Goal: Check status: Check status

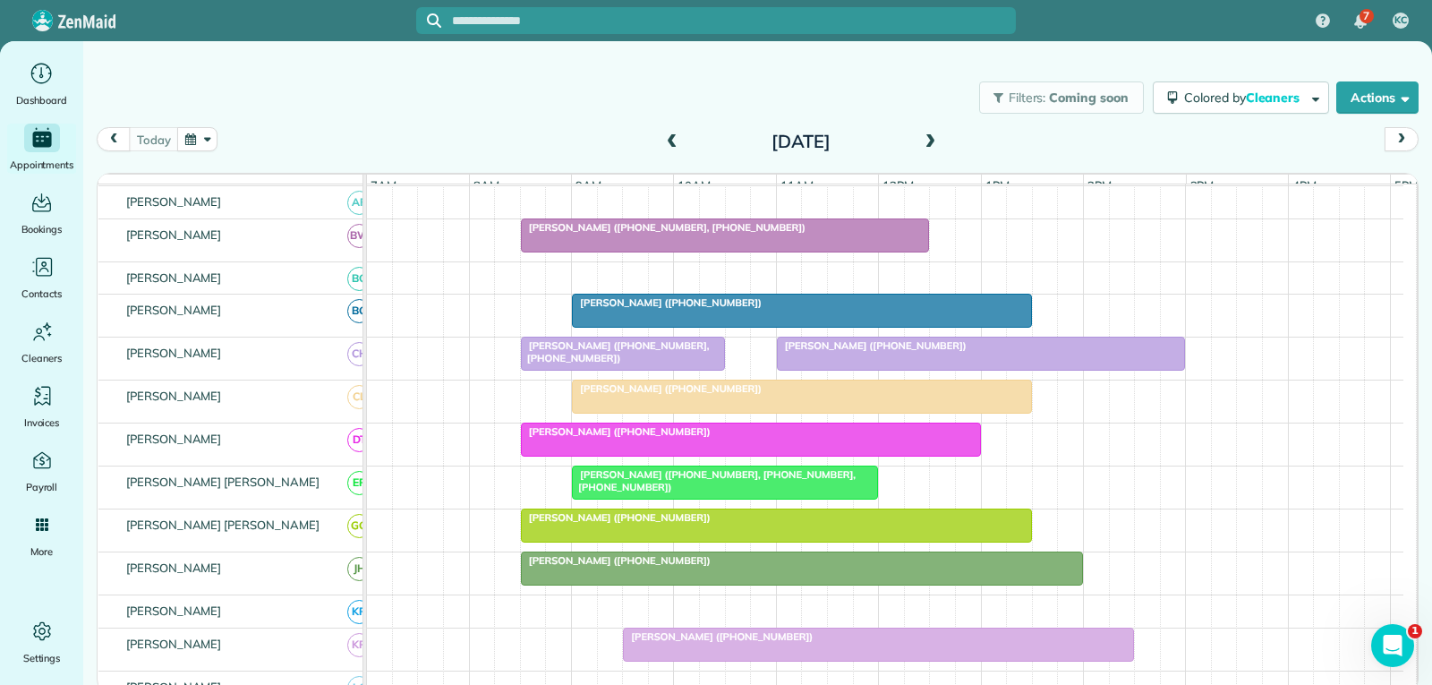
scroll to position [358, 0]
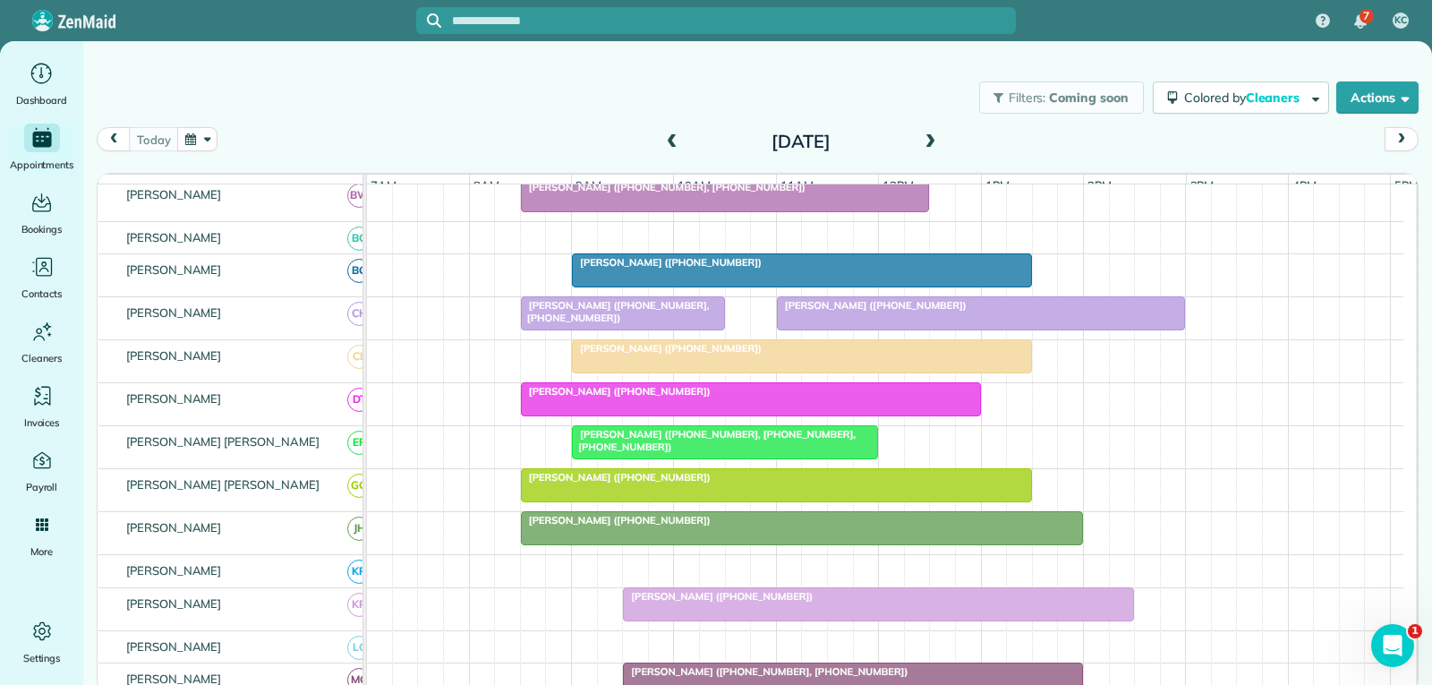
click at [786, 483] on div "[PERSON_NAME] ([PHONE_NUMBER])" at bounding box center [776, 477] width 500 height 13
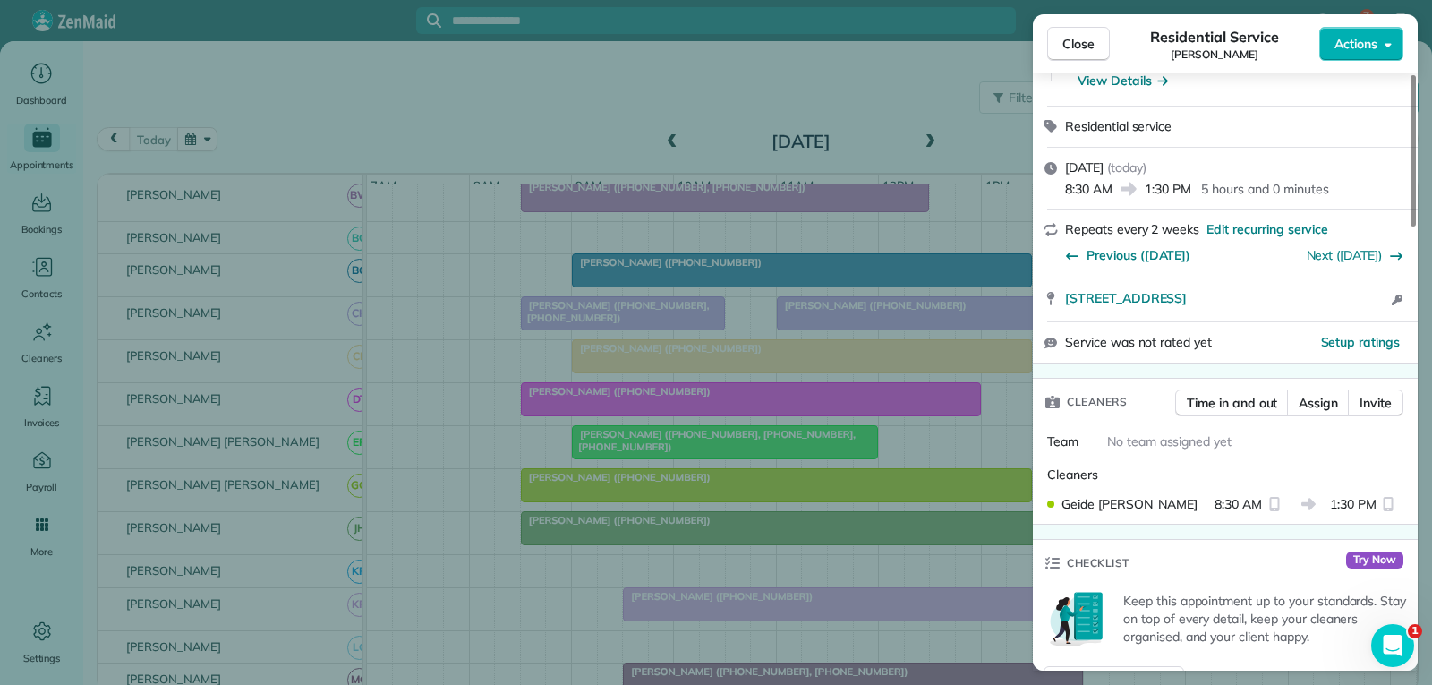
scroll to position [179, 0]
click at [1080, 38] on span "Close" at bounding box center [1079, 44] width 32 height 18
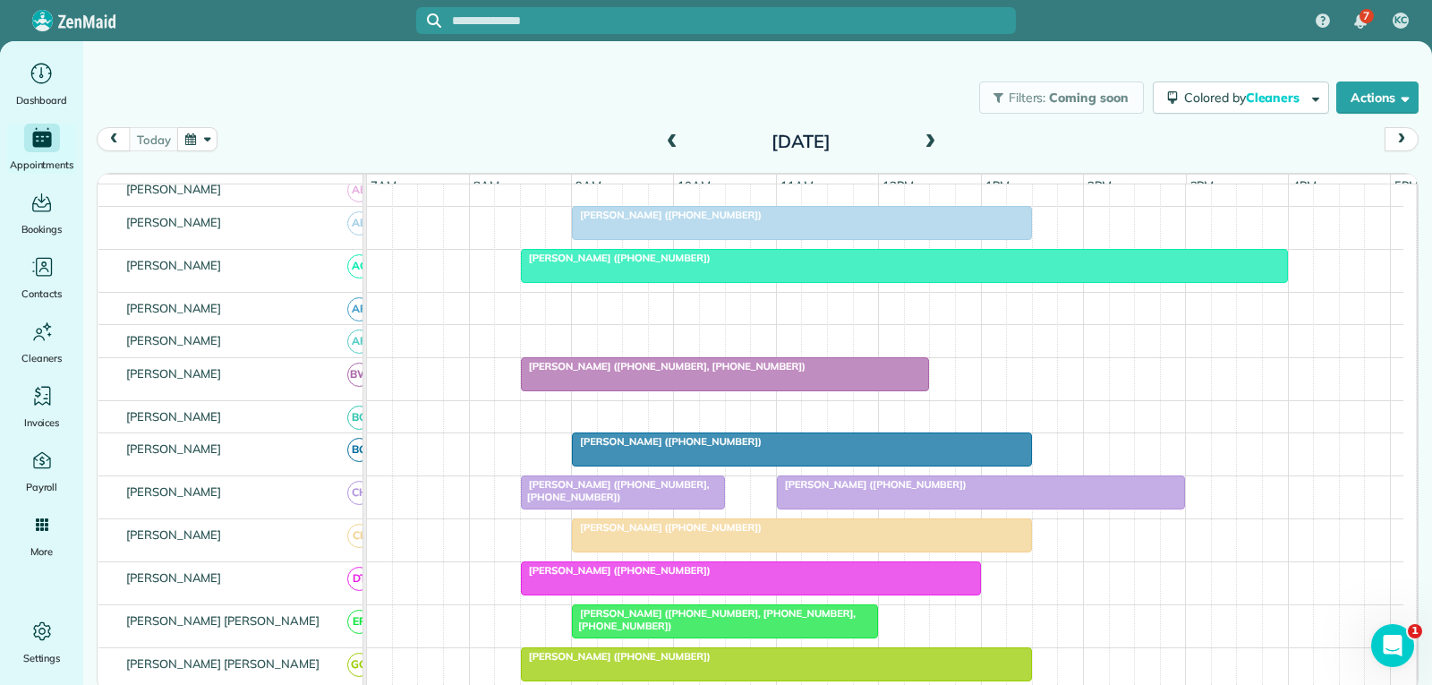
scroll to position [269, 0]
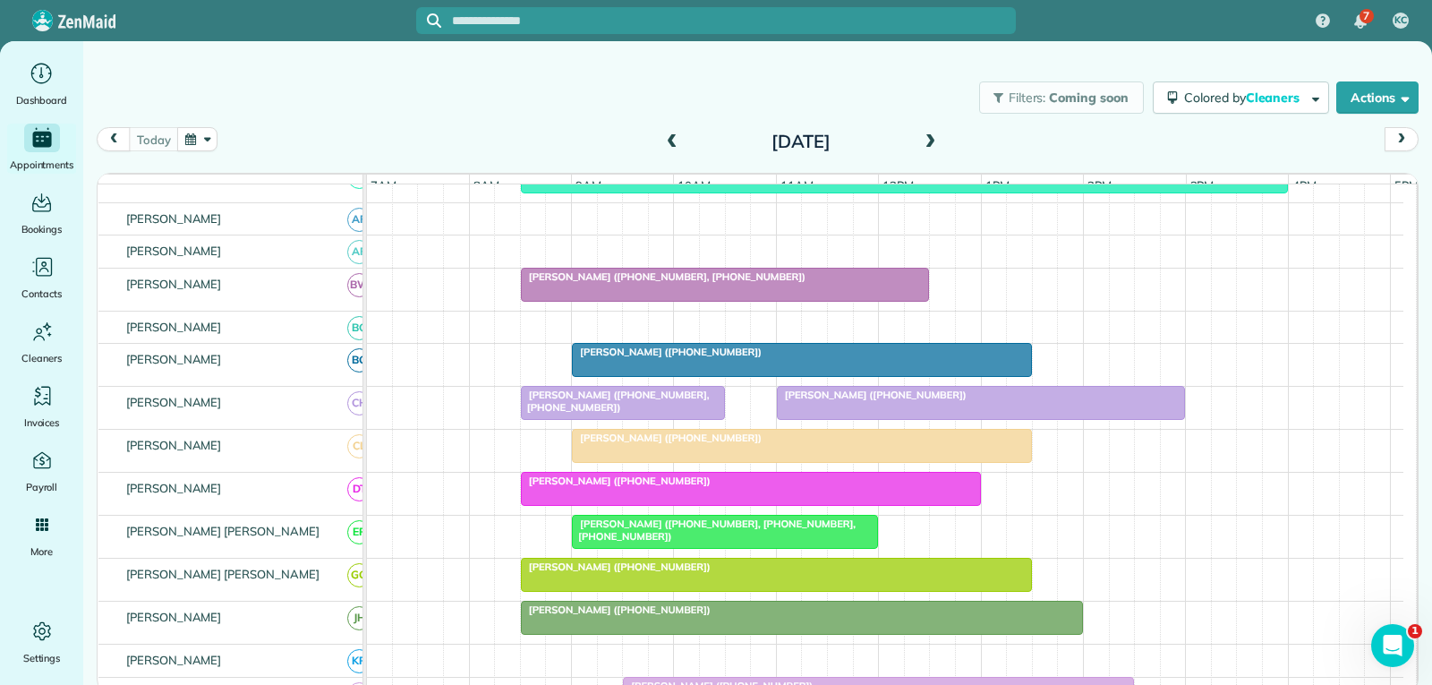
click at [879, 444] on div "[PERSON_NAME] ([PHONE_NUMBER])" at bounding box center [801, 437] width 449 height 13
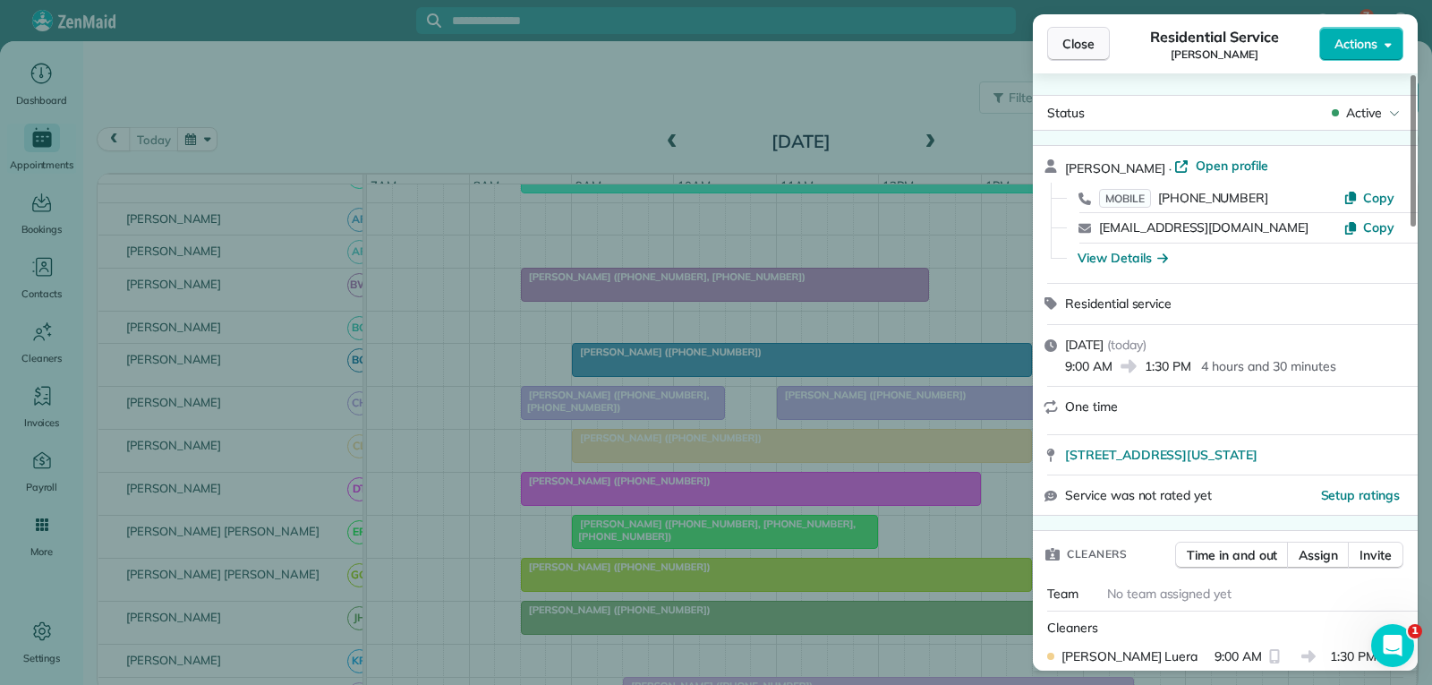
click at [1068, 47] on span "Close" at bounding box center [1079, 44] width 32 height 18
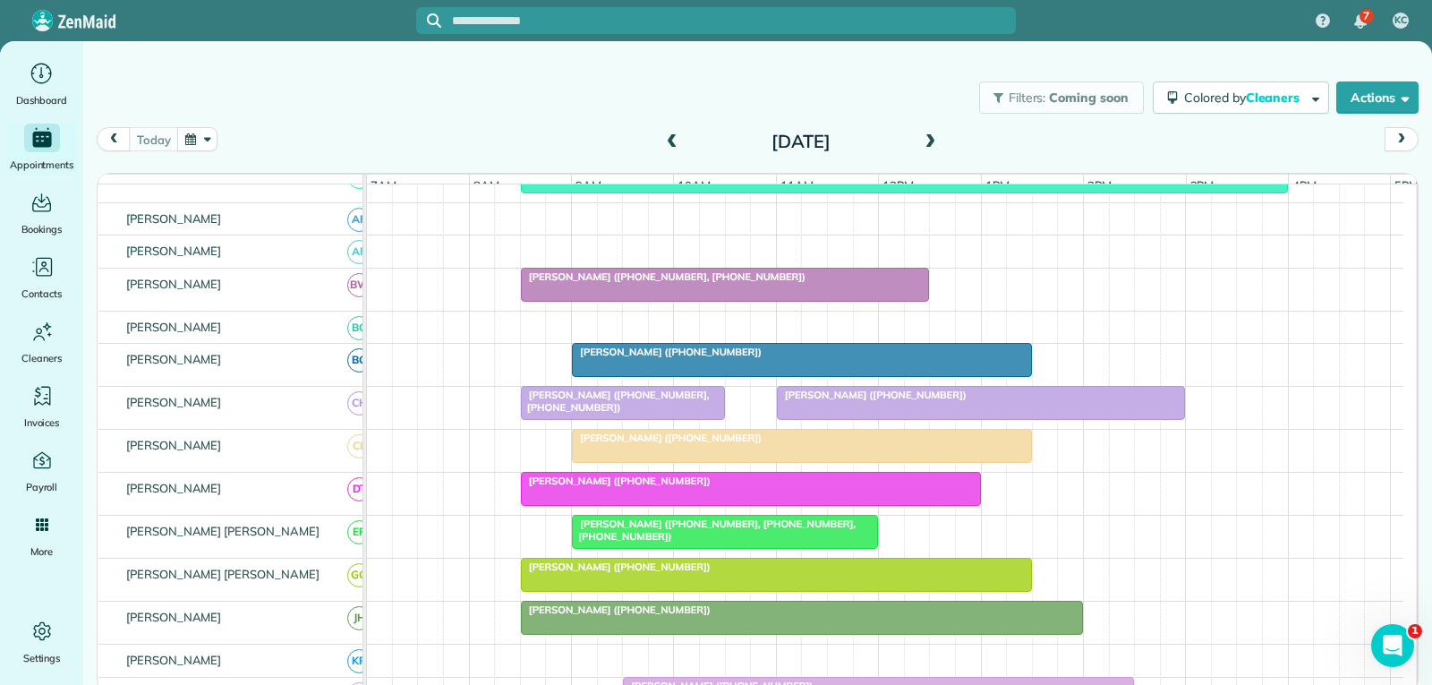
click at [673, 141] on span at bounding box center [672, 142] width 20 height 16
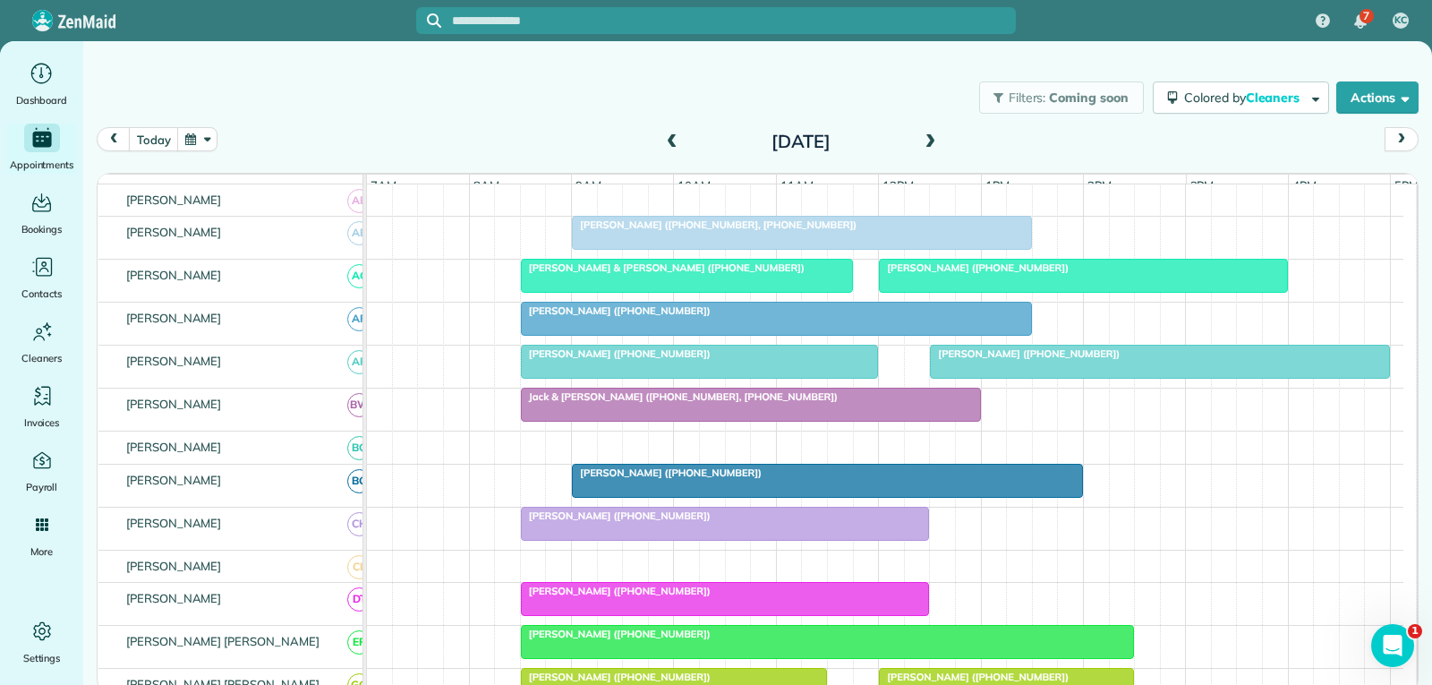
scroll to position [269, 0]
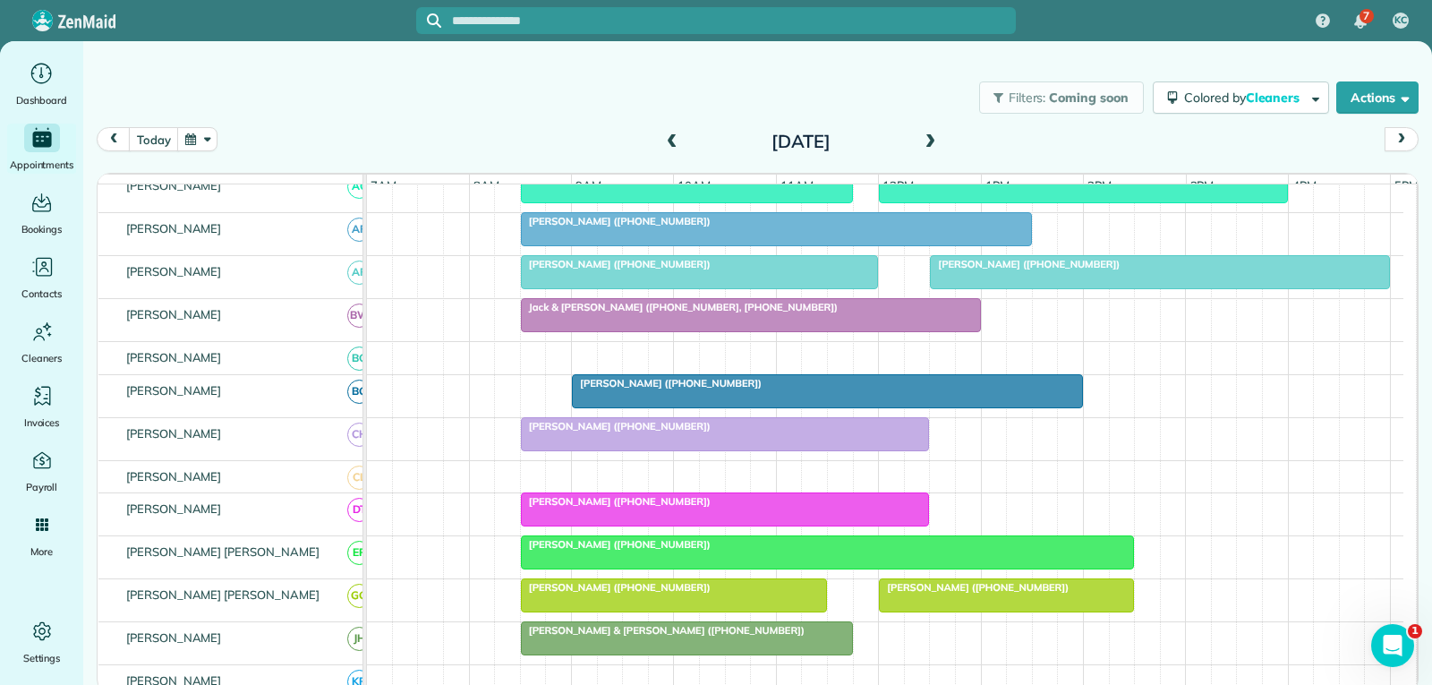
click at [756, 551] on div "Lavera Butler (+14046929968)" at bounding box center [827, 544] width 602 height 13
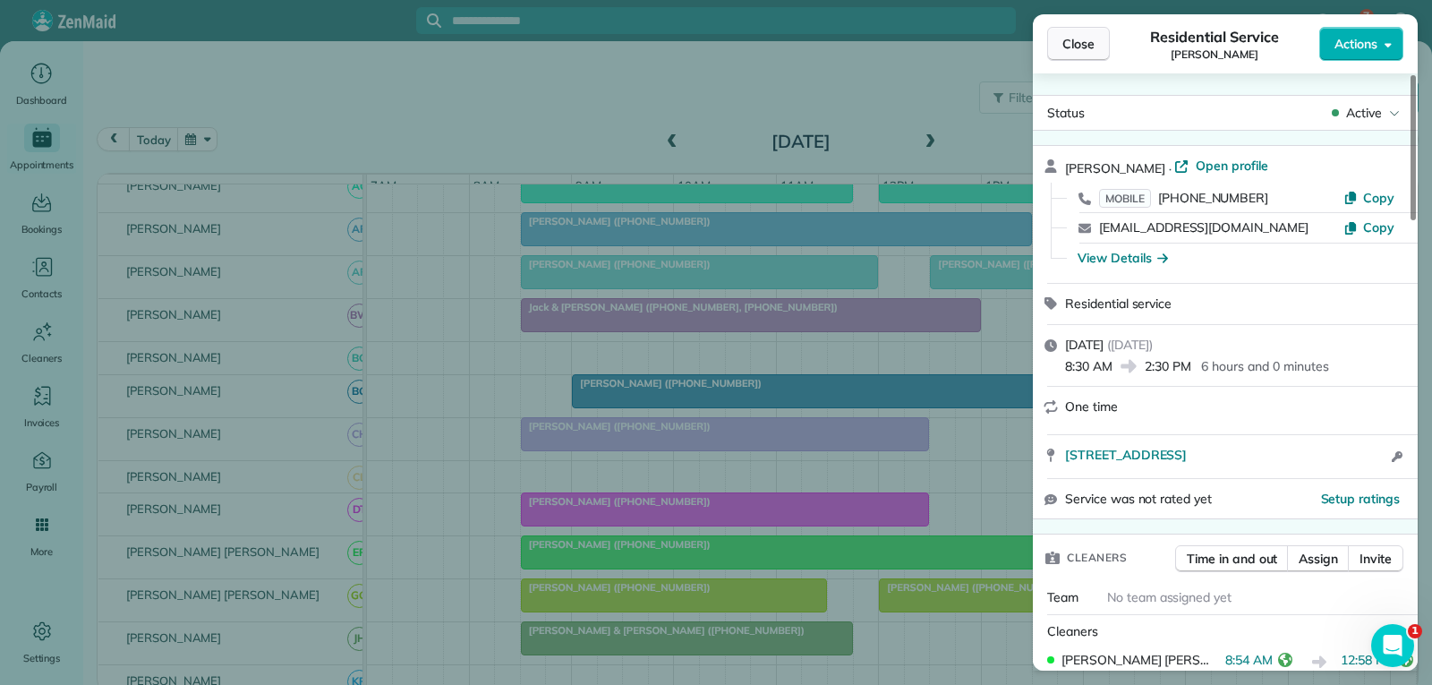
click at [1082, 39] on span "Close" at bounding box center [1079, 44] width 32 height 18
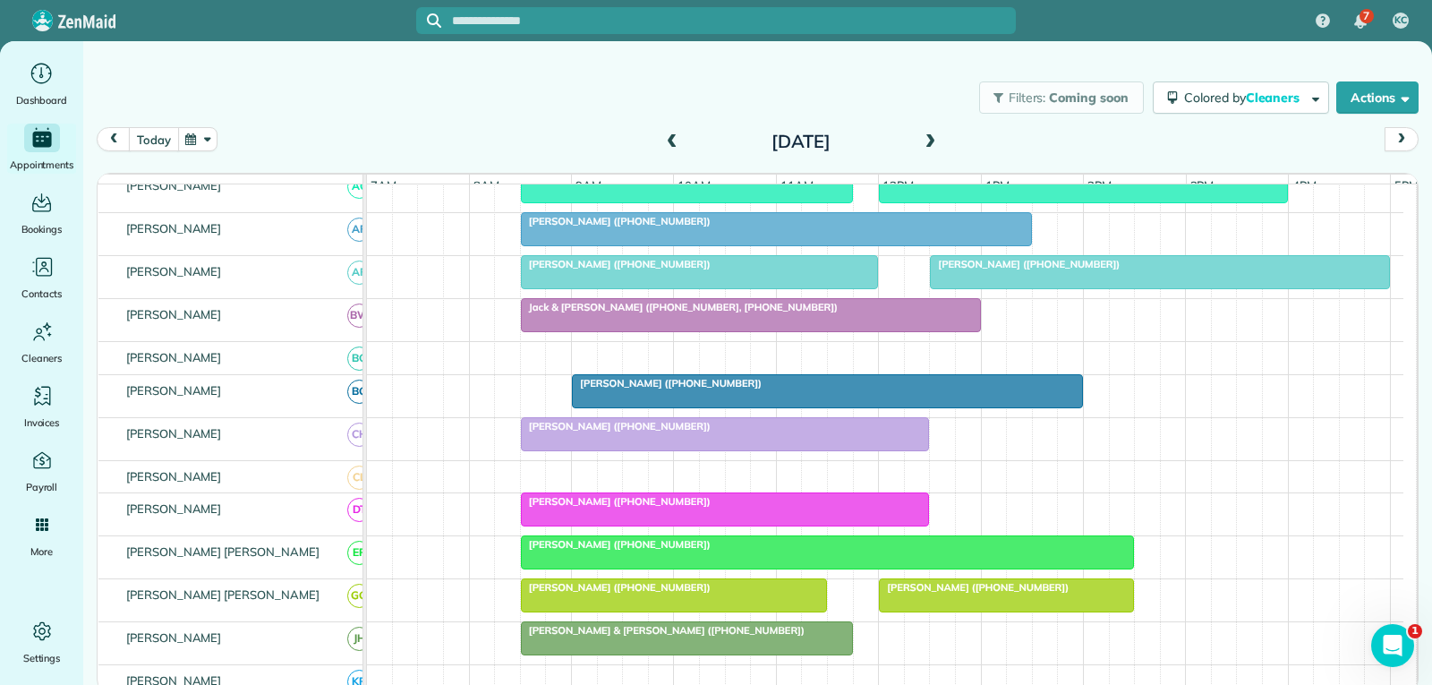
click at [158, 142] on button "today" at bounding box center [153, 139] width 49 height 24
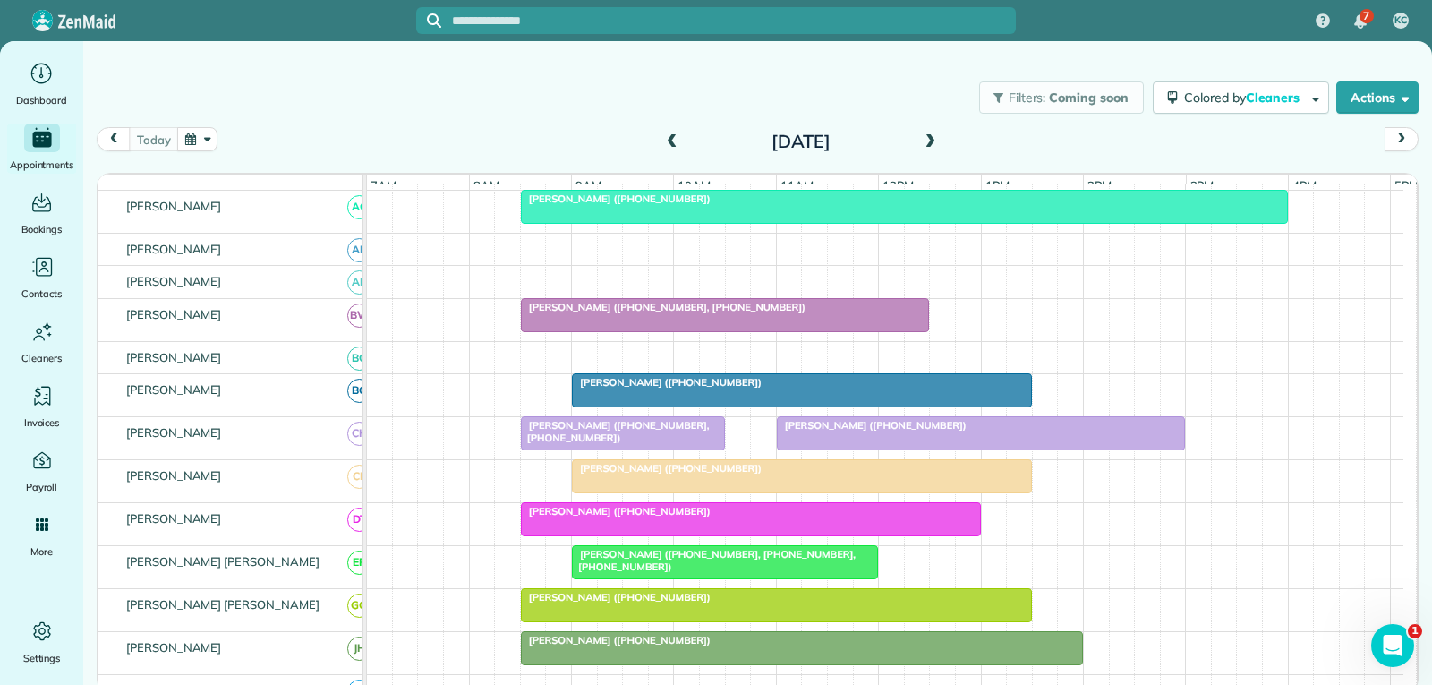
scroll to position [259, 0]
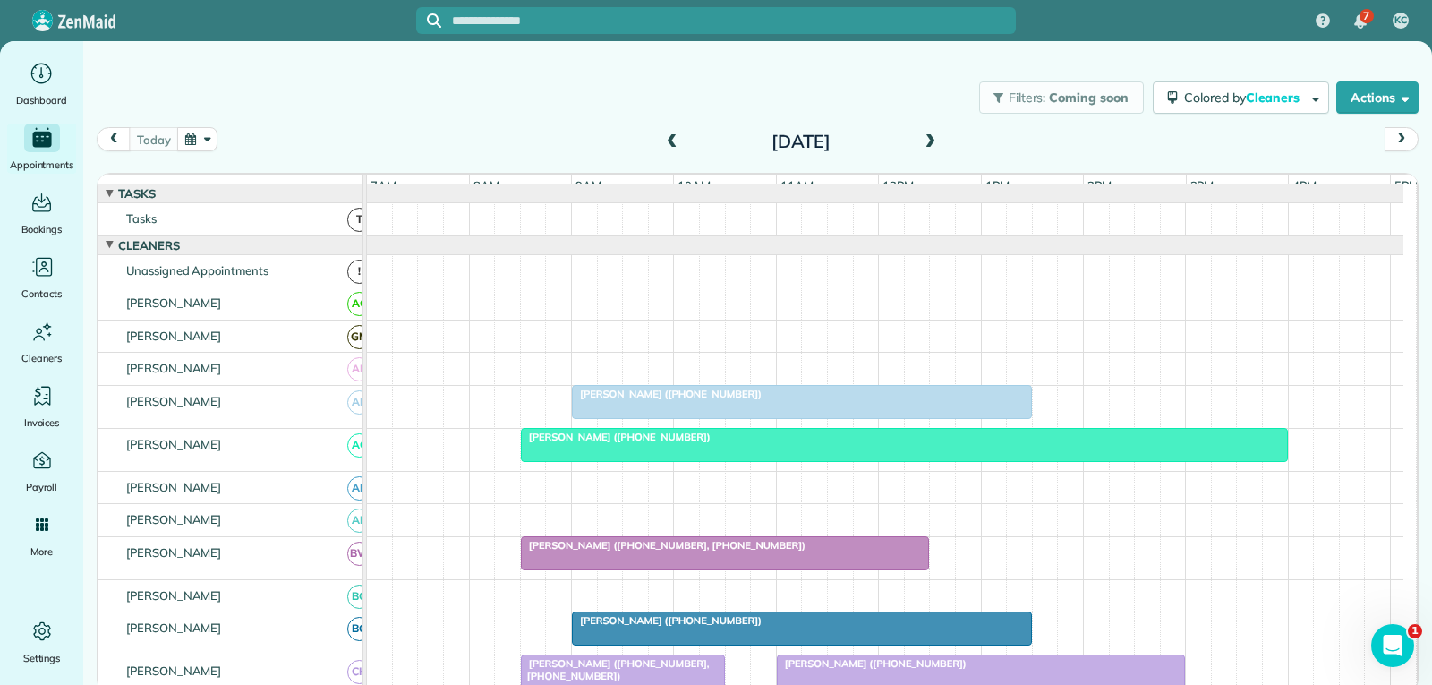
click at [781, 400] on div "[PERSON_NAME] ([PHONE_NUMBER])" at bounding box center [801, 394] width 449 height 13
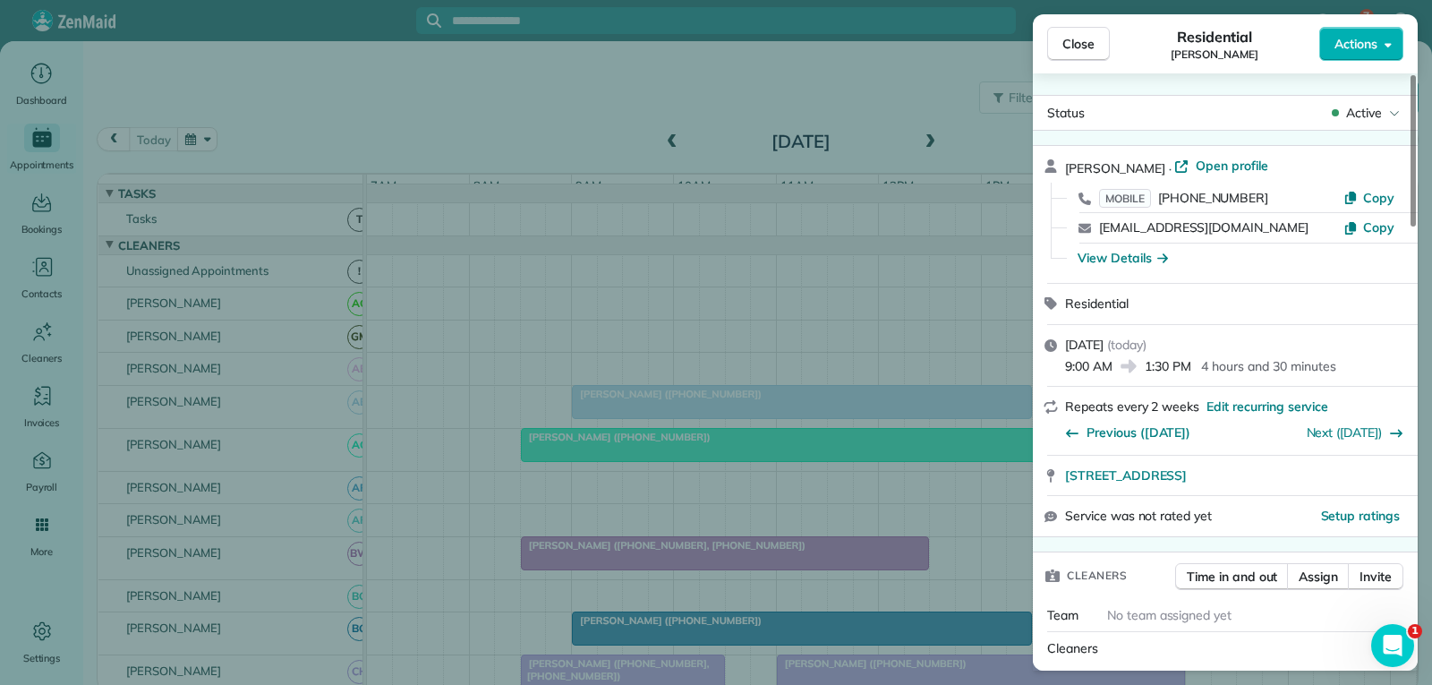
scroll to position [179, 0]
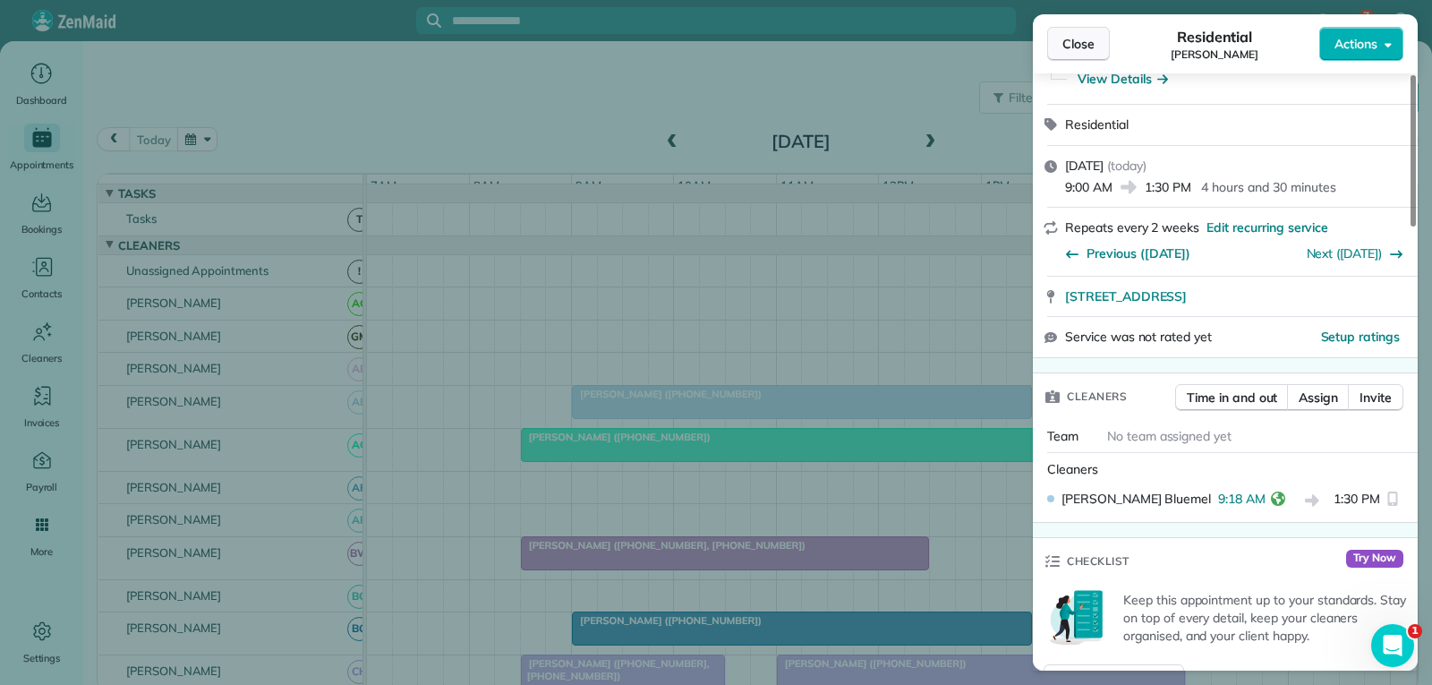
click at [1074, 55] on button "Close" at bounding box center [1078, 44] width 63 height 34
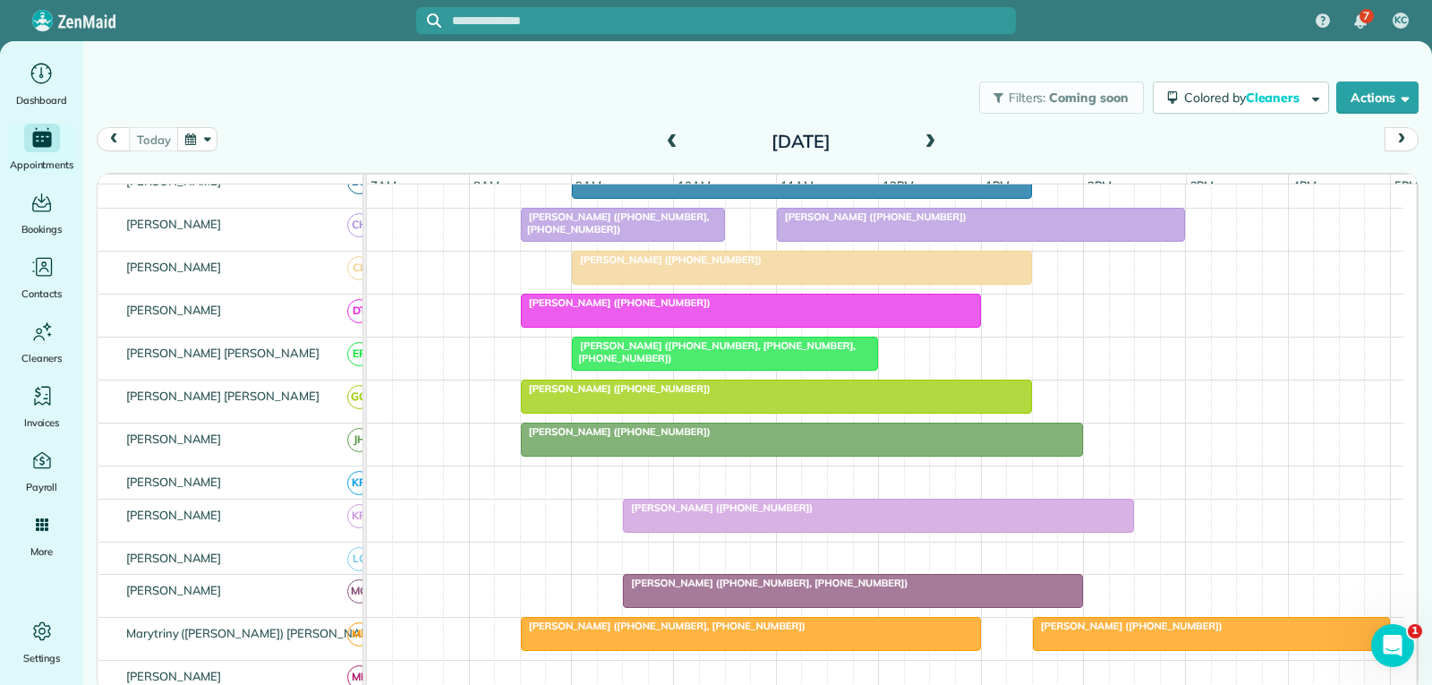
scroll to position [448, 0]
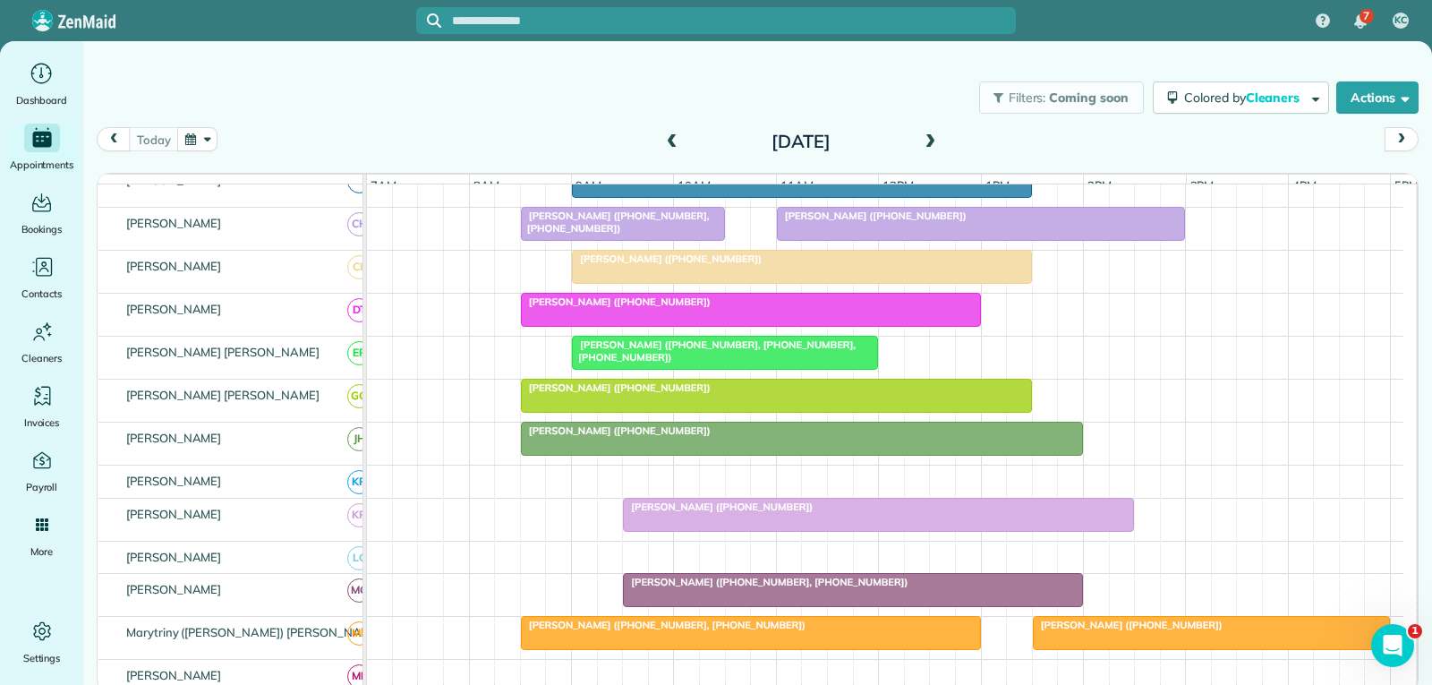
click at [719, 531] on div at bounding box center [878, 515] width 509 height 32
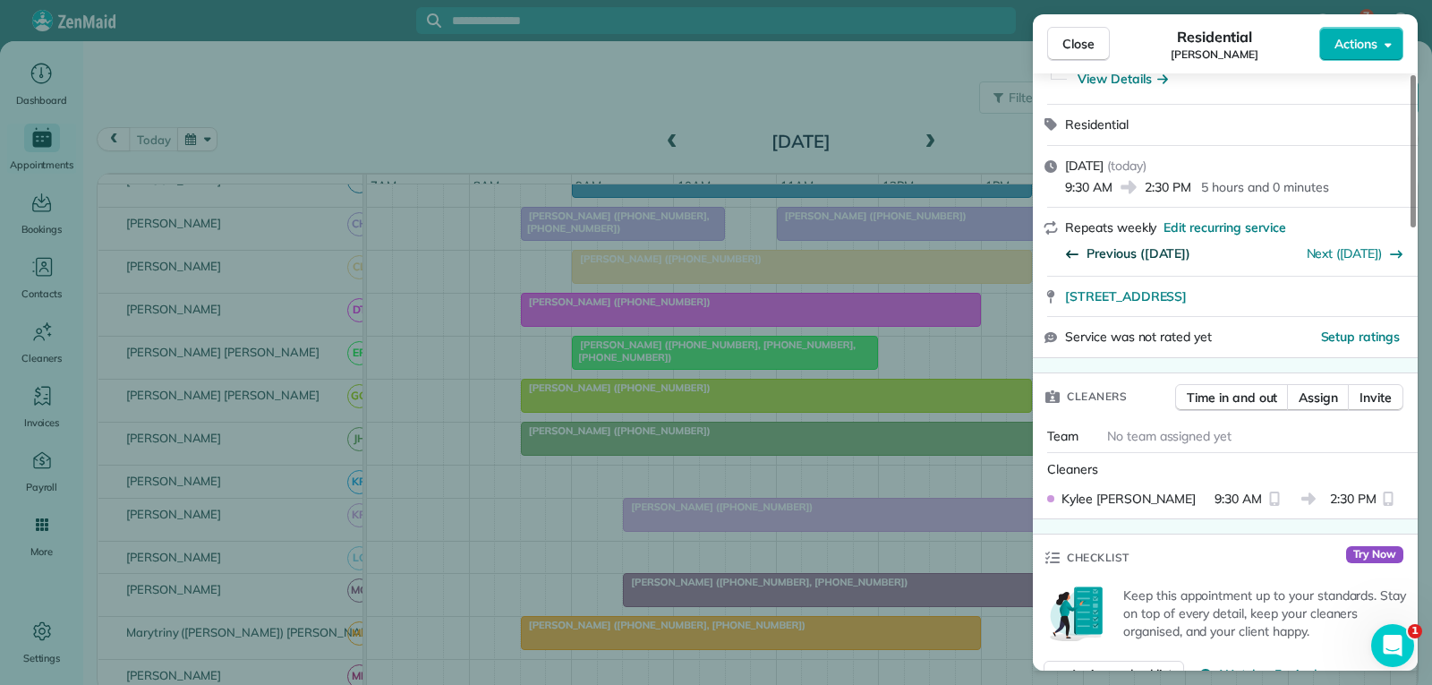
scroll to position [179, 0]
drag, startPoint x: 1080, startPoint y: 47, endPoint x: 1063, endPoint y: 70, distance: 28.3
click at [1080, 47] on span "Close" at bounding box center [1079, 44] width 32 height 18
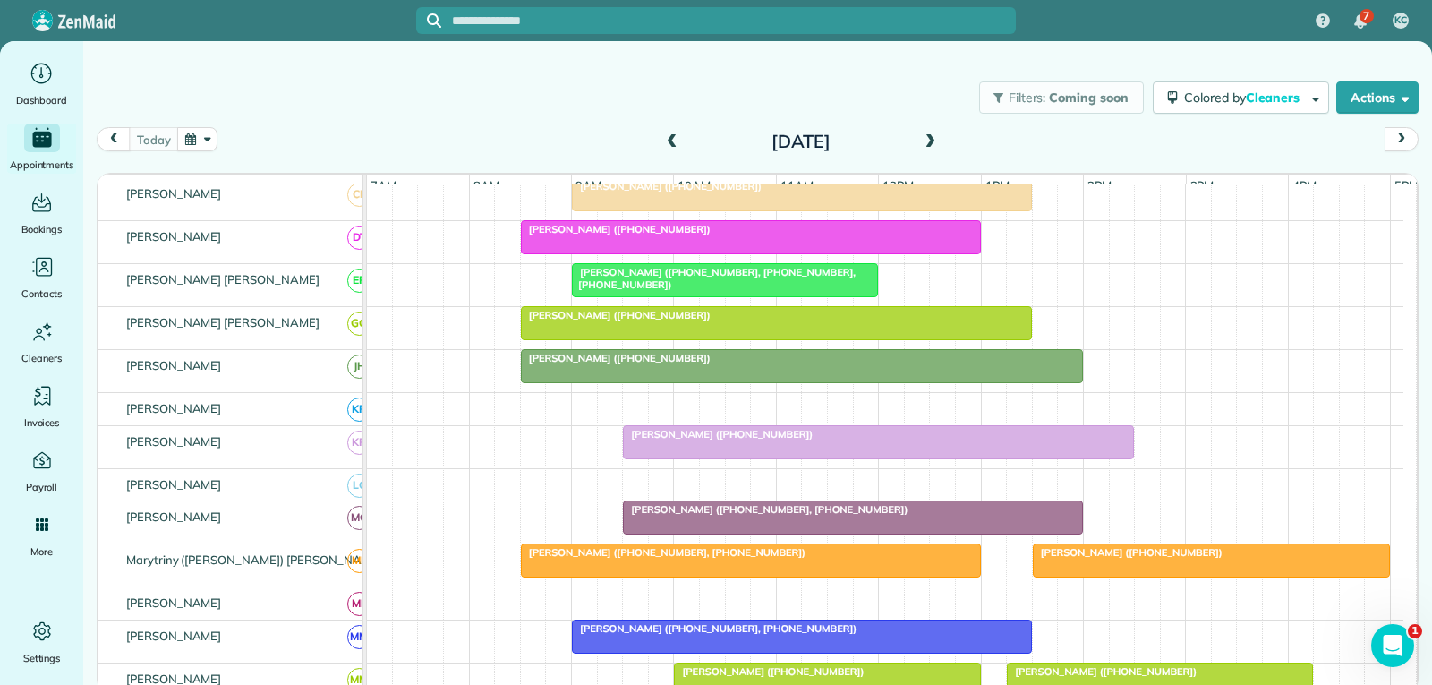
scroll to position [537, 0]
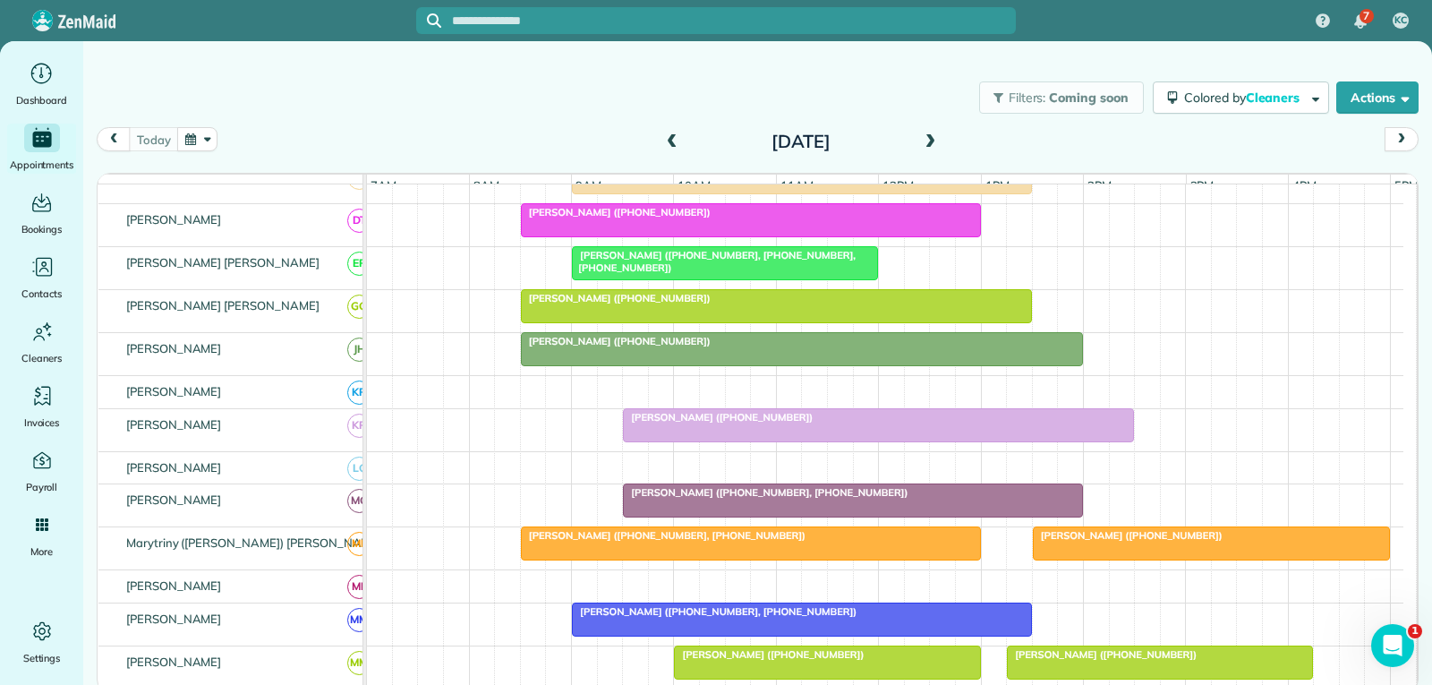
click at [810, 499] on span "[PERSON_NAME] ([PHONE_NUMBER], [PHONE_NUMBER])" at bounding box center [765, 492] width 286 height 13
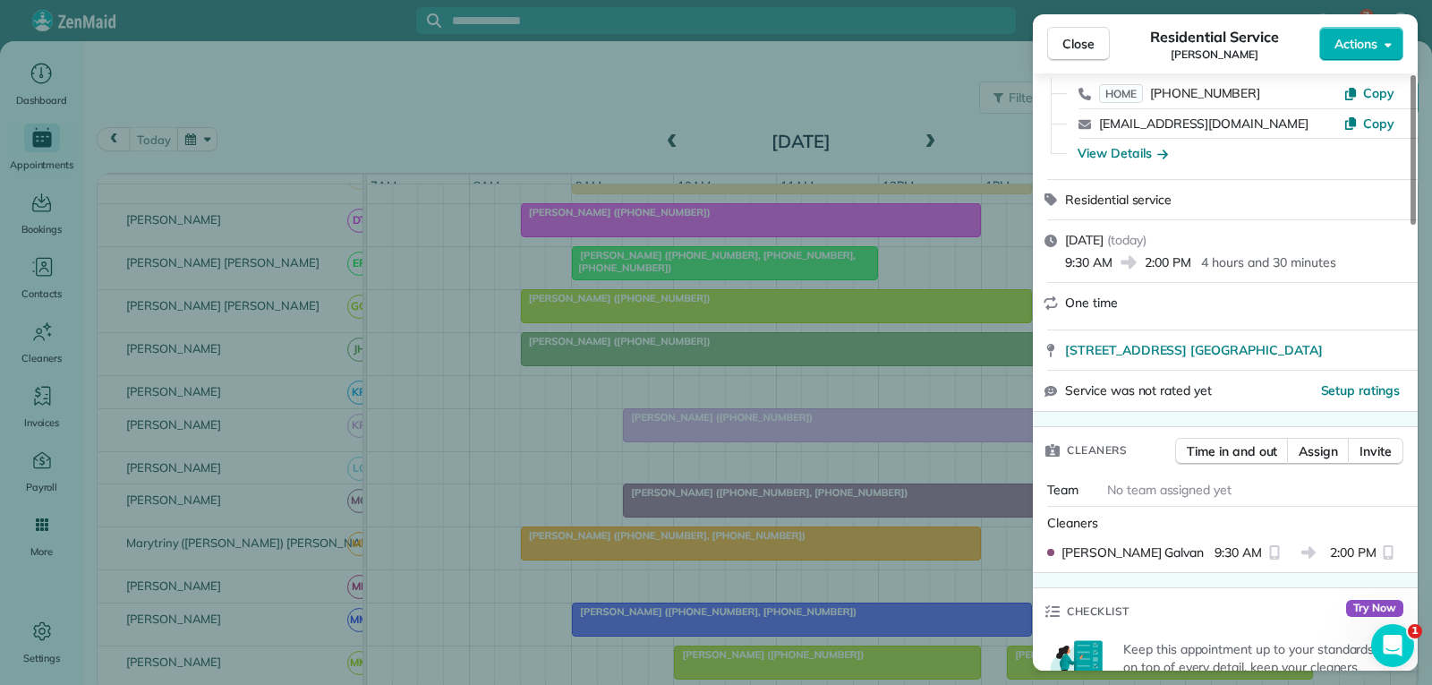
scroll to position [179, 0]
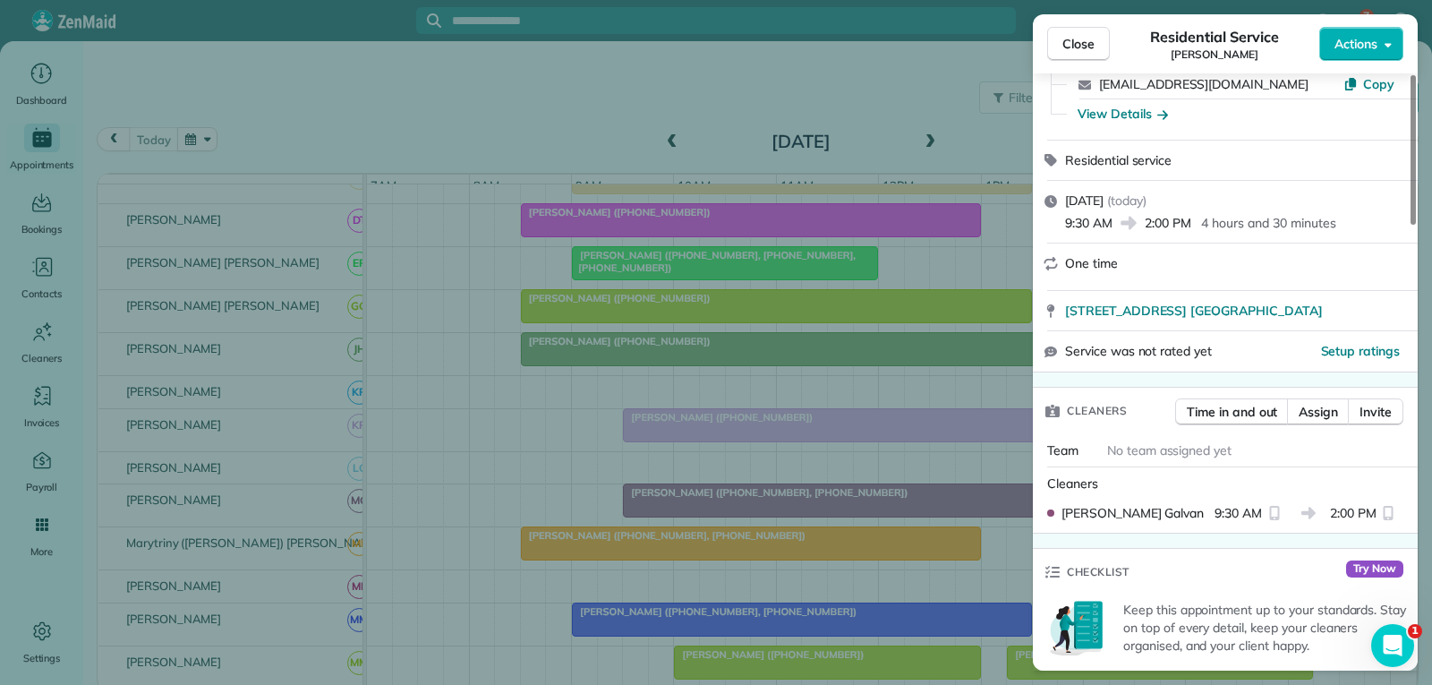
drag, startPoint x: 1072, startPoint y: 47, endPoint x: 1042, endPoint y: 125, distance: 84.1
click at [1072, 47] on span "Close" at bounding box center [1079, 44] width 32 height 18
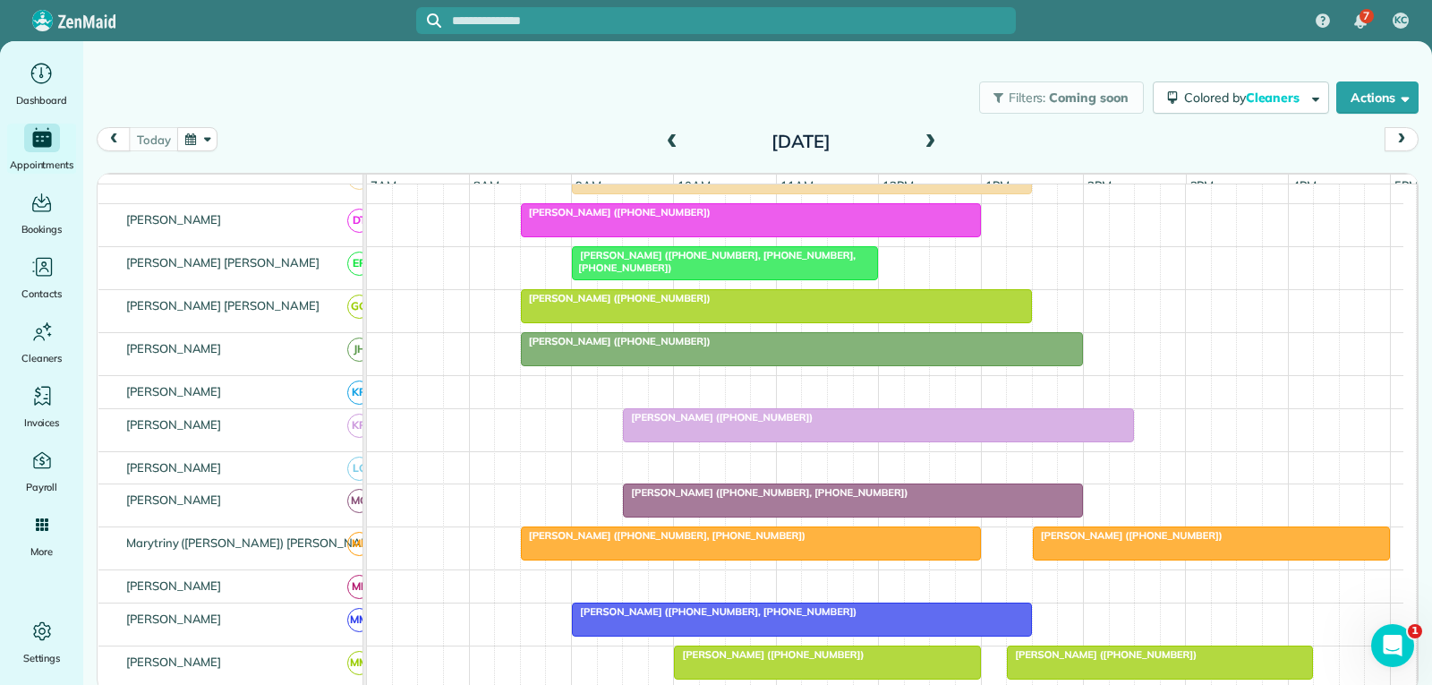
scroll to position [895, 0]
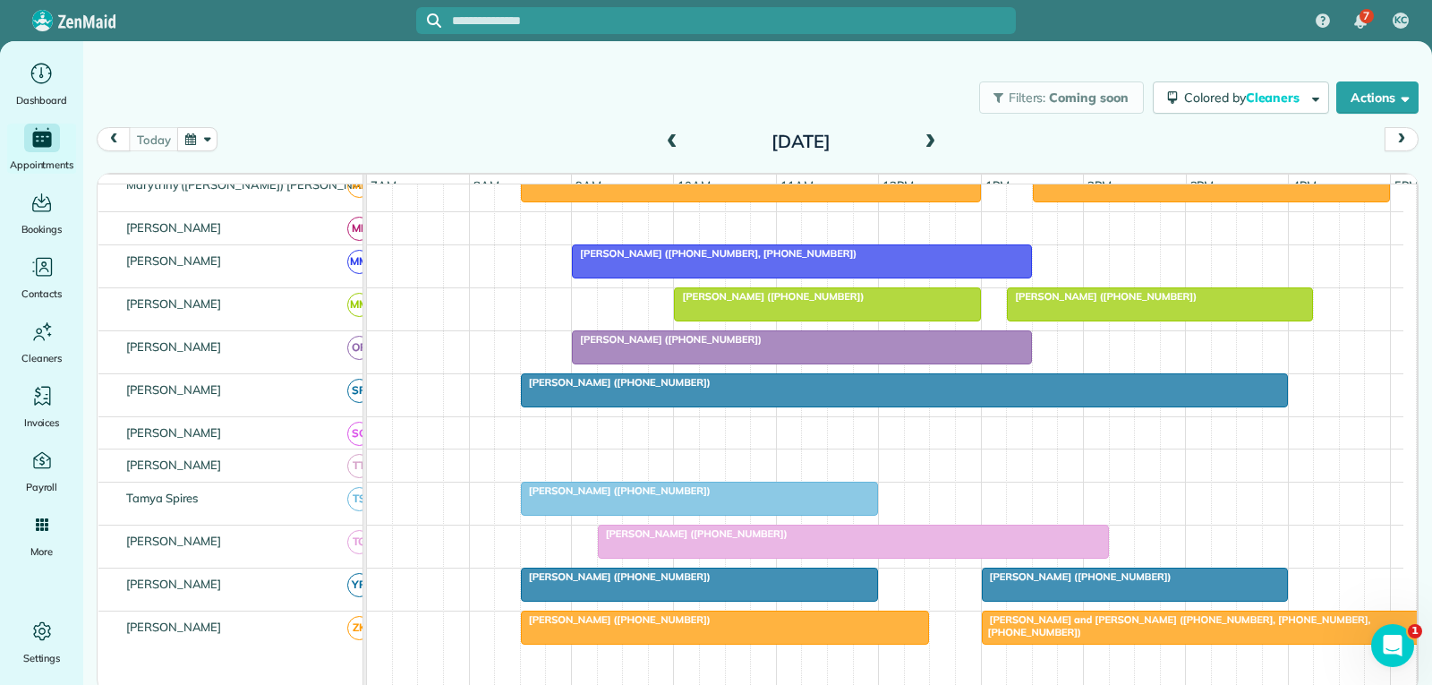
click at [735, 363] on div at bounding box center [802, 347] width 458 height 32
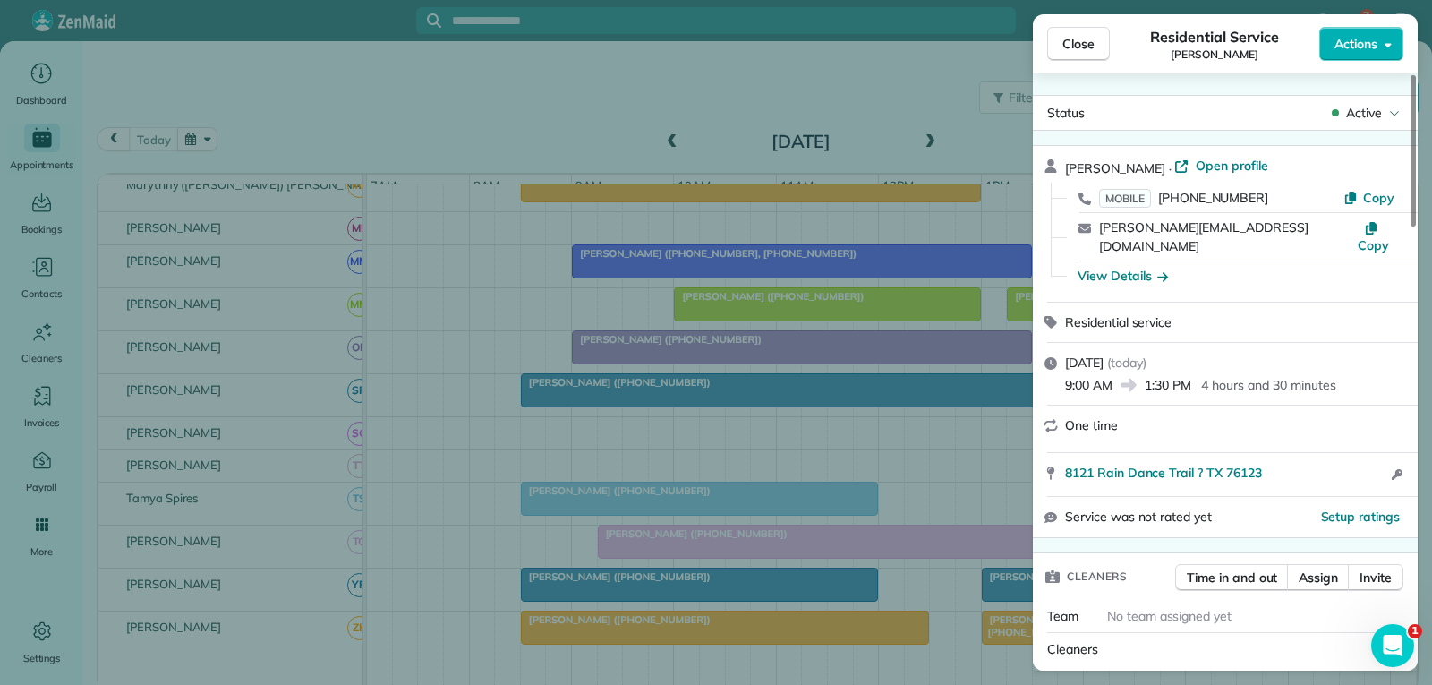
scroll to position [179, 0]
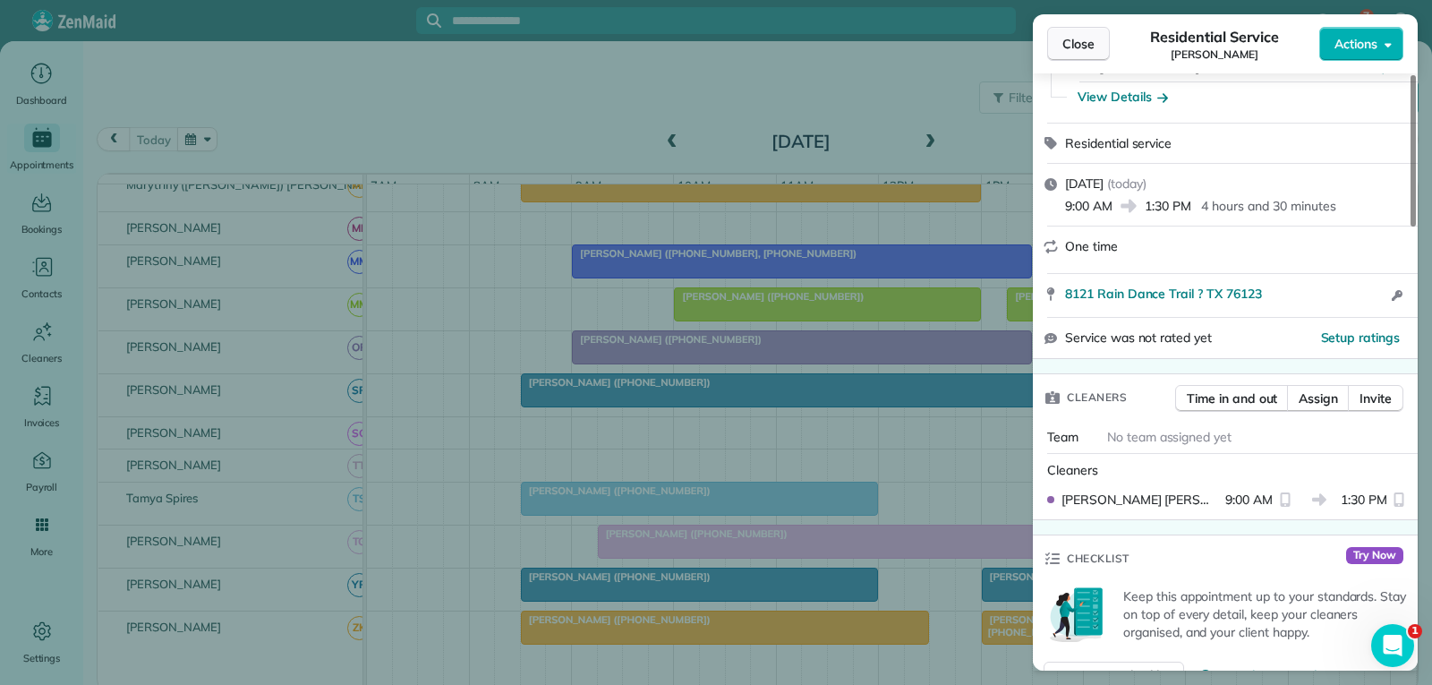
click at [1068, 38] on span "Close" at bounding box center [1079, 44] width 32 height 18
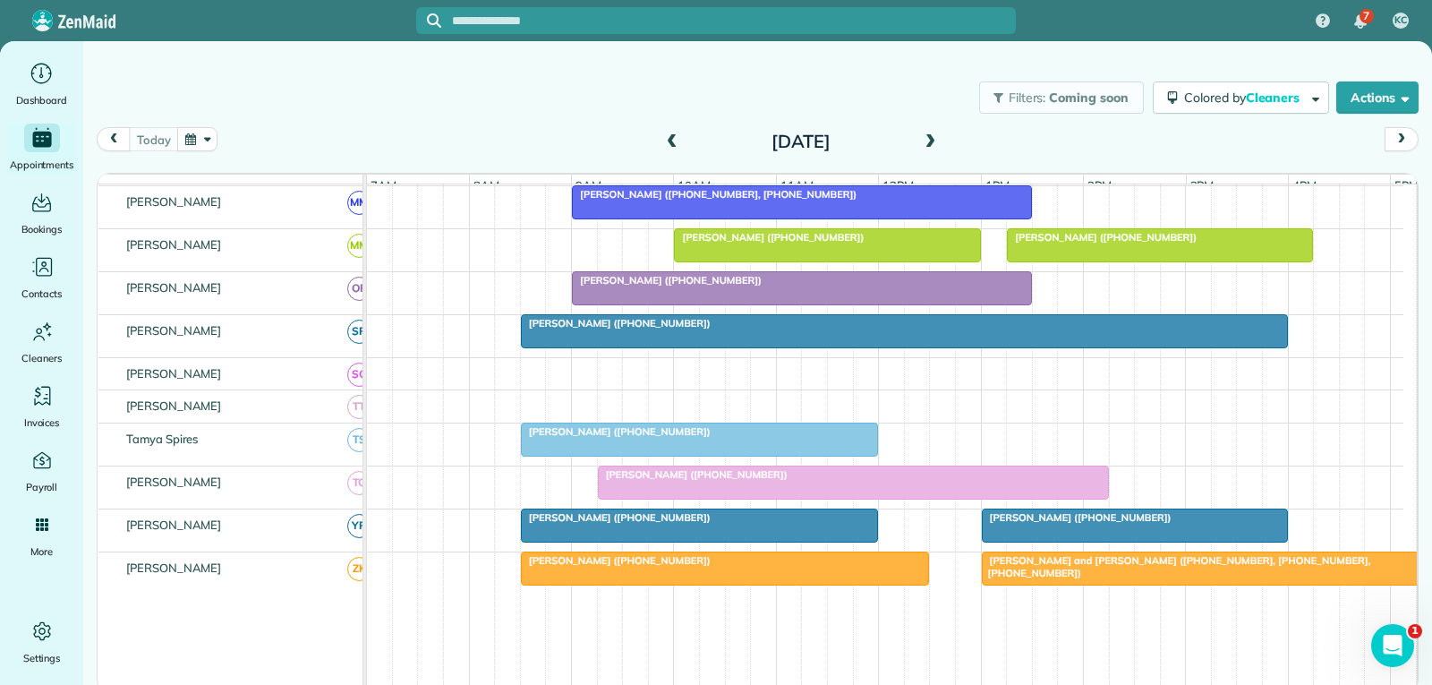
scroll to position [985, 0]
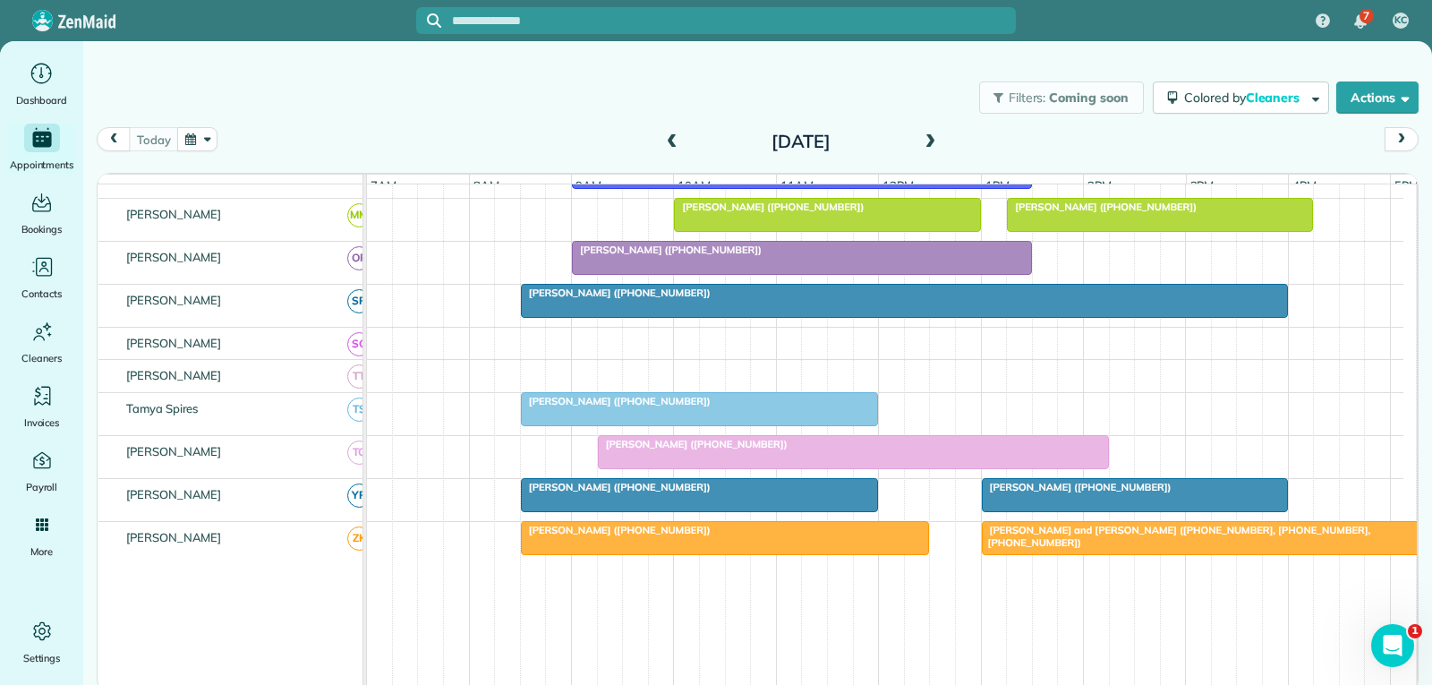
click at [668, 466] on div at bounding box center [853, 452] width 509 height 32
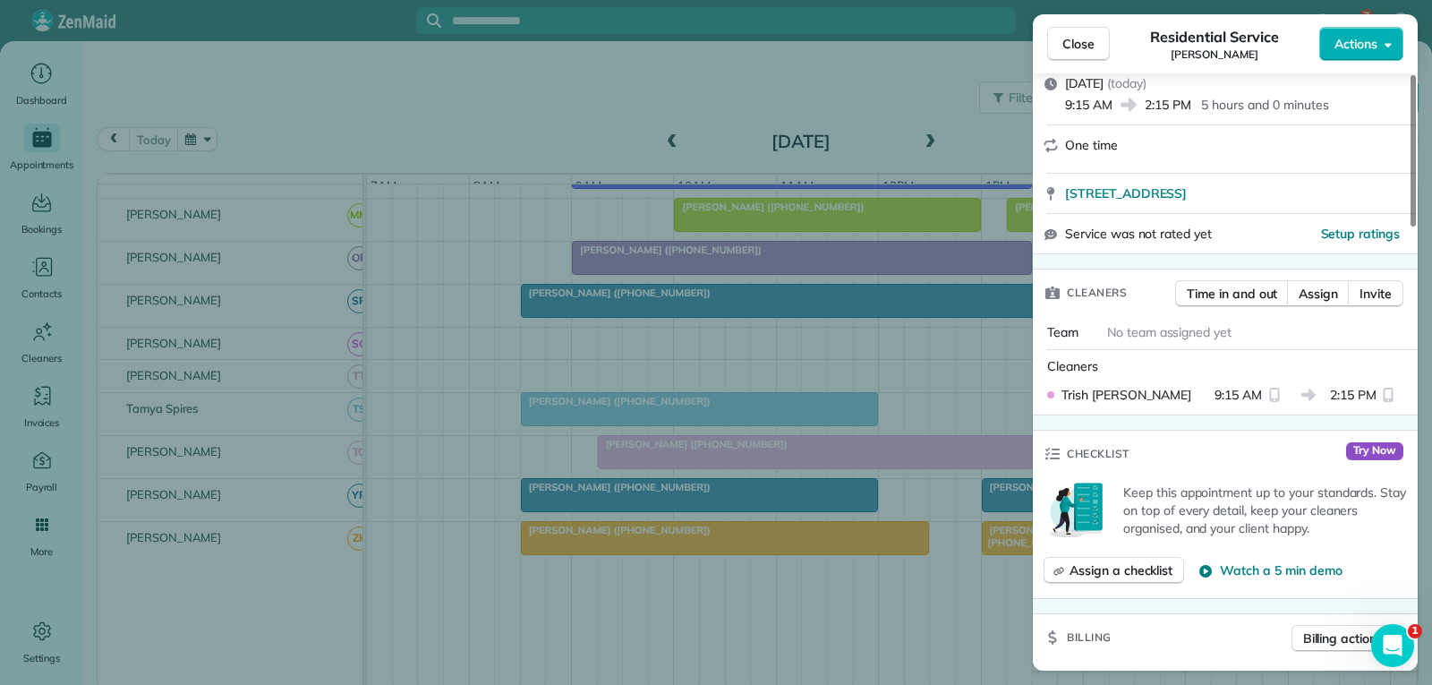
scroll to position [269, 0]
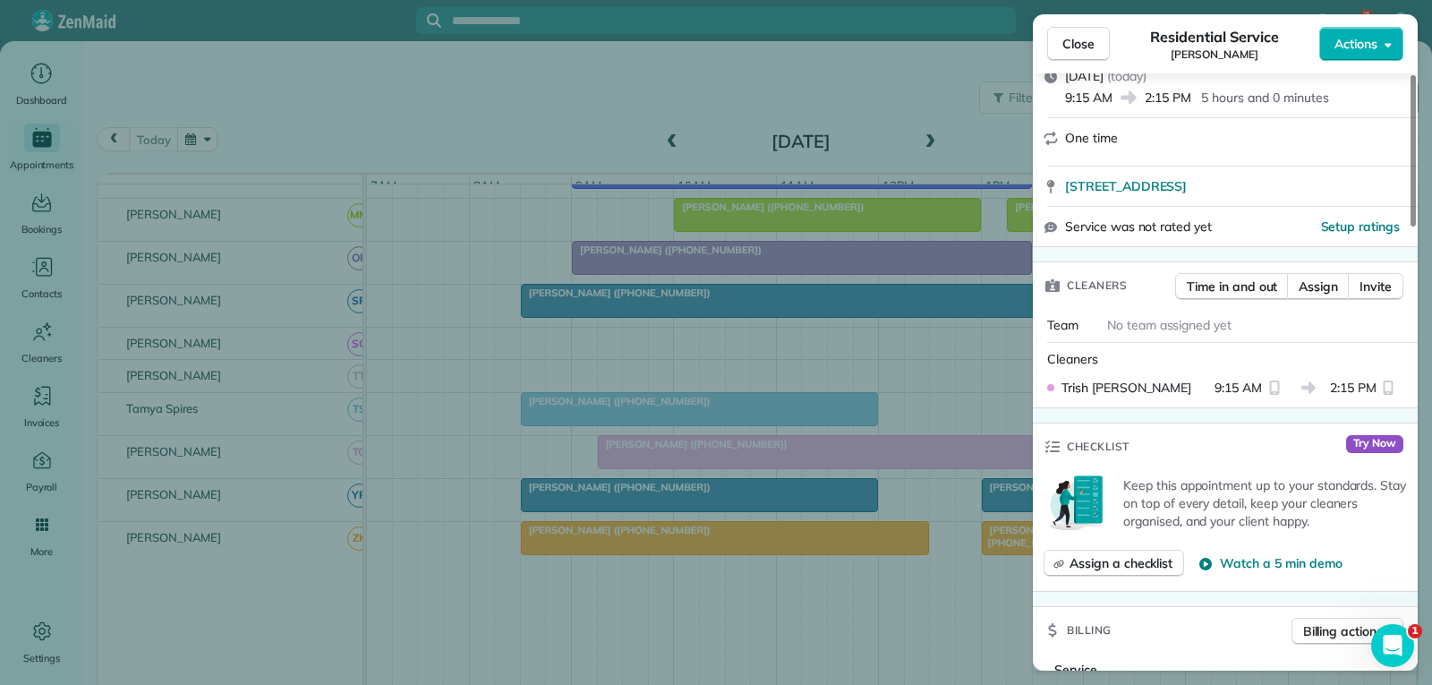
drag, startPoint x: 1078, startPoint y: 46, endPoint x: 1080, endPoint y: 63, distance: 17.2
click at [1078, 46] on span "Close" at bounding box center [1079, 44] width 32 height 18
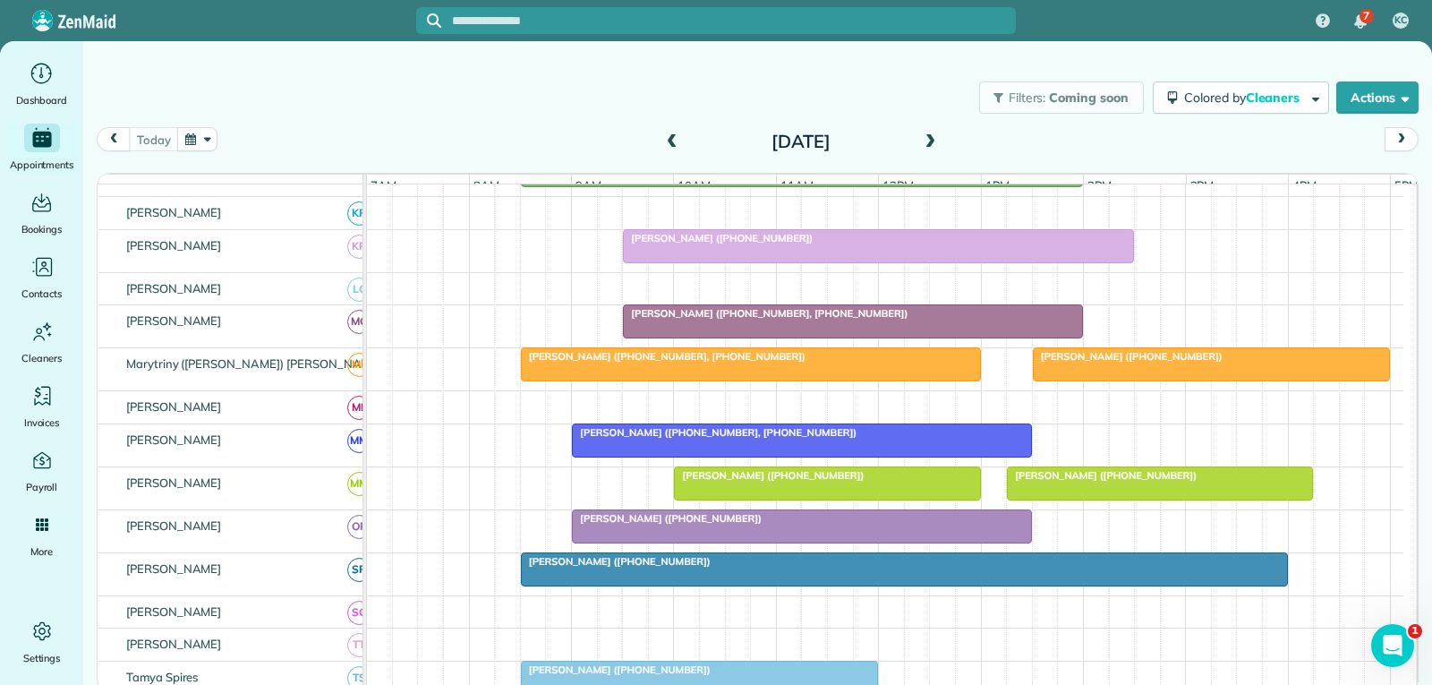
scroll to position [627, 0]
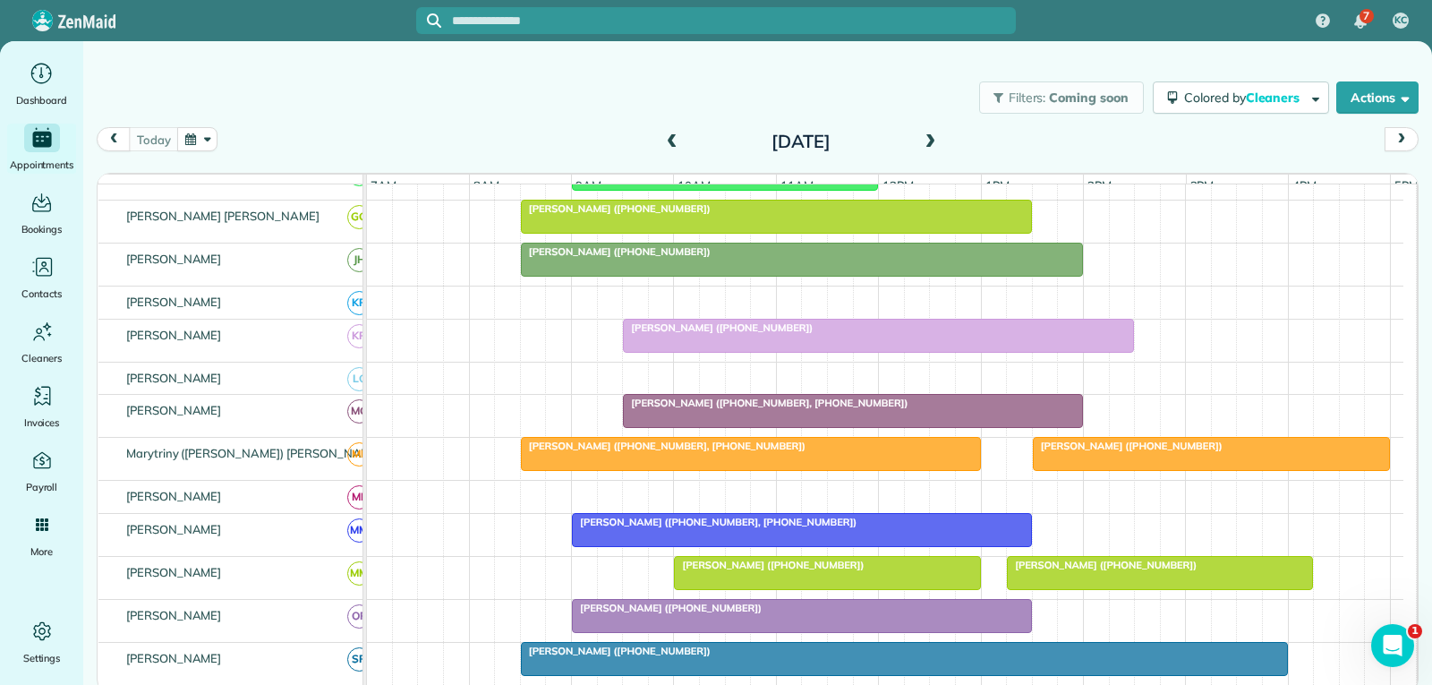
click at [816, 352] on div at bounding box center [878, 336] width 509 height 32
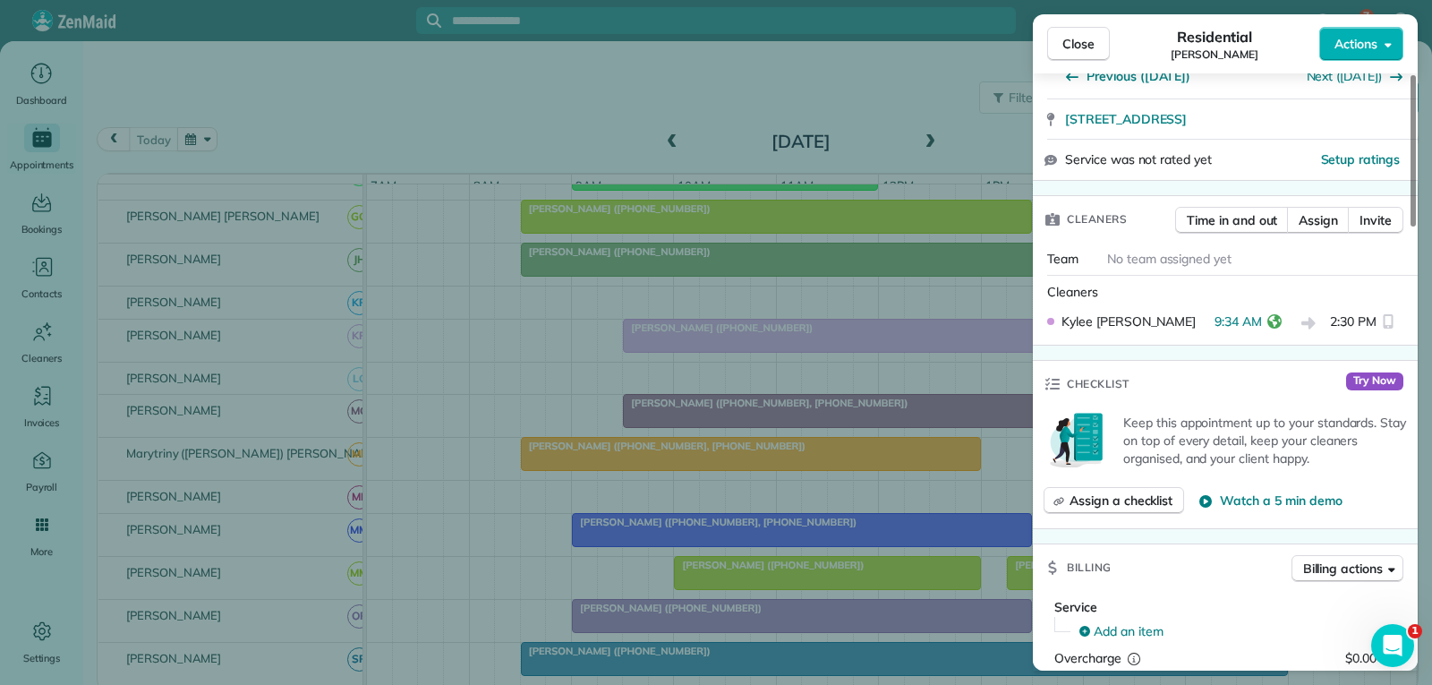
scroll to position [358, 0]
click at [1083, 38] on span "Close" at bounding box center [1079, 44] width 32 height 18
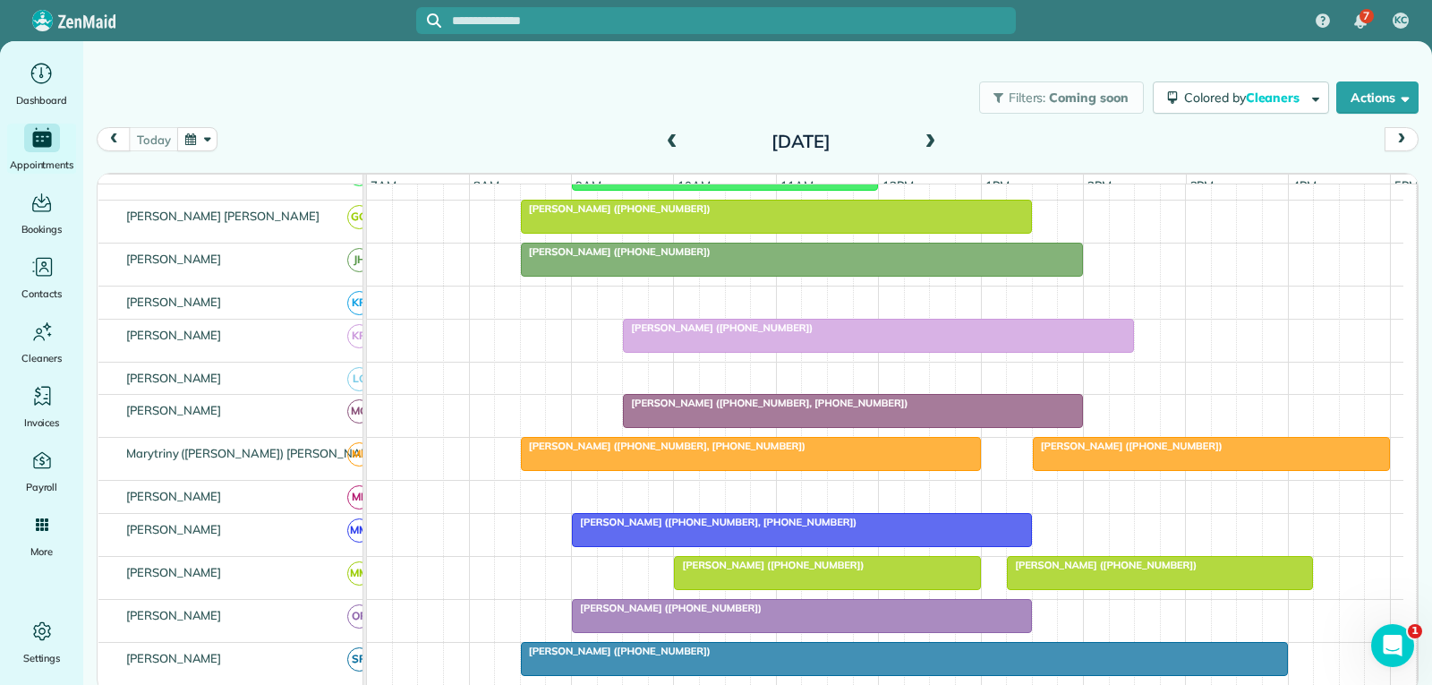
click at [858, 409] on span "[PERSON_NAME] ([PHONE_NUMBER], [PHONE_NUMBER])" at bounding box center [765, 403] width 286 height 13
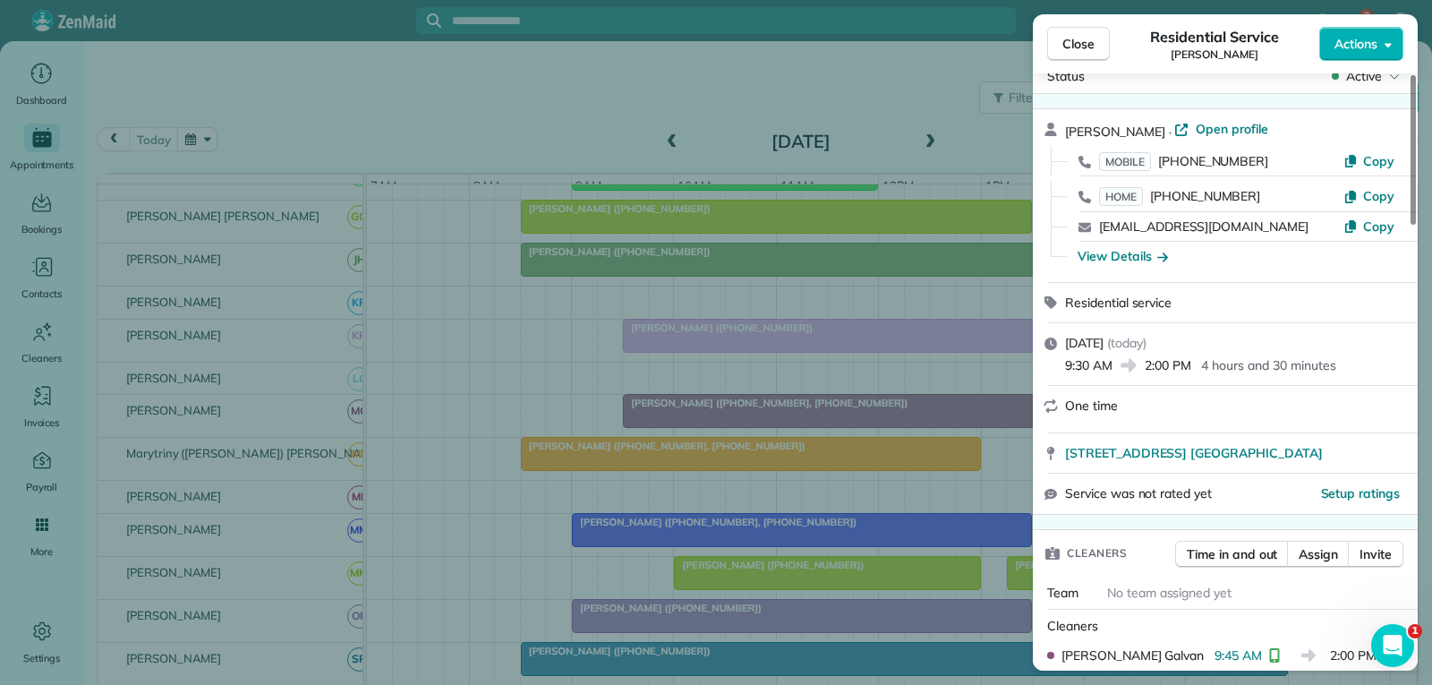
scroll to position [90, 0]
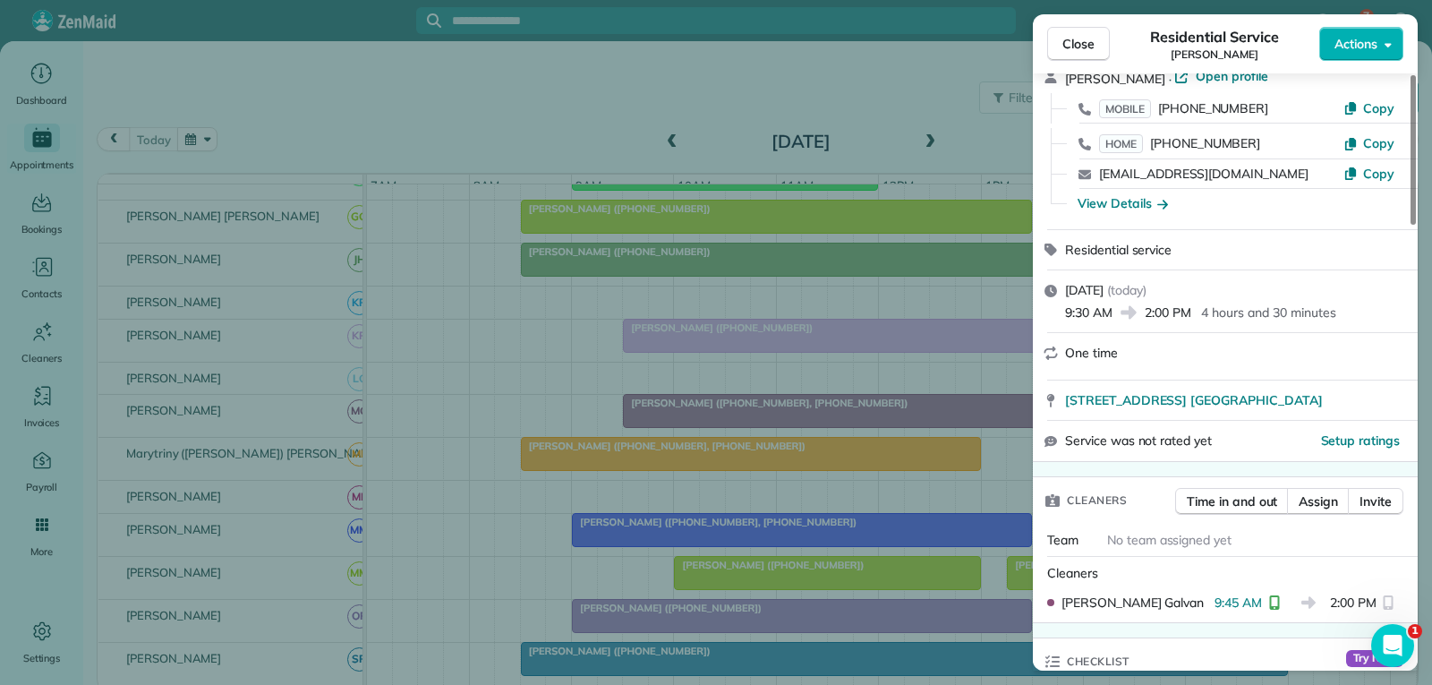
drag, startPoint x: 1073, startPoint y: 39, endPoint x: 1075, endPoint y: 48, distance: 9.1
click at [1073, 39] on span "Close" at bounding box center [1079, 44] width 32 height 18
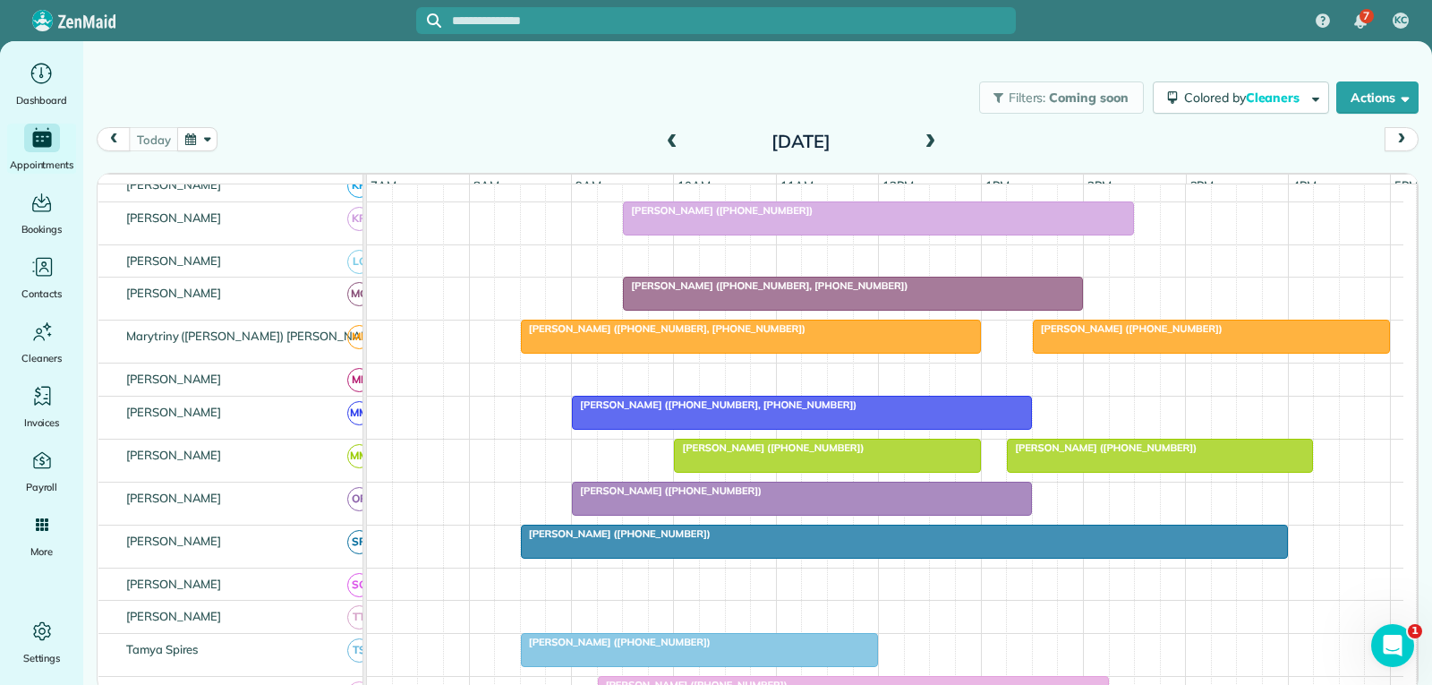
scroll to position [895, 0]
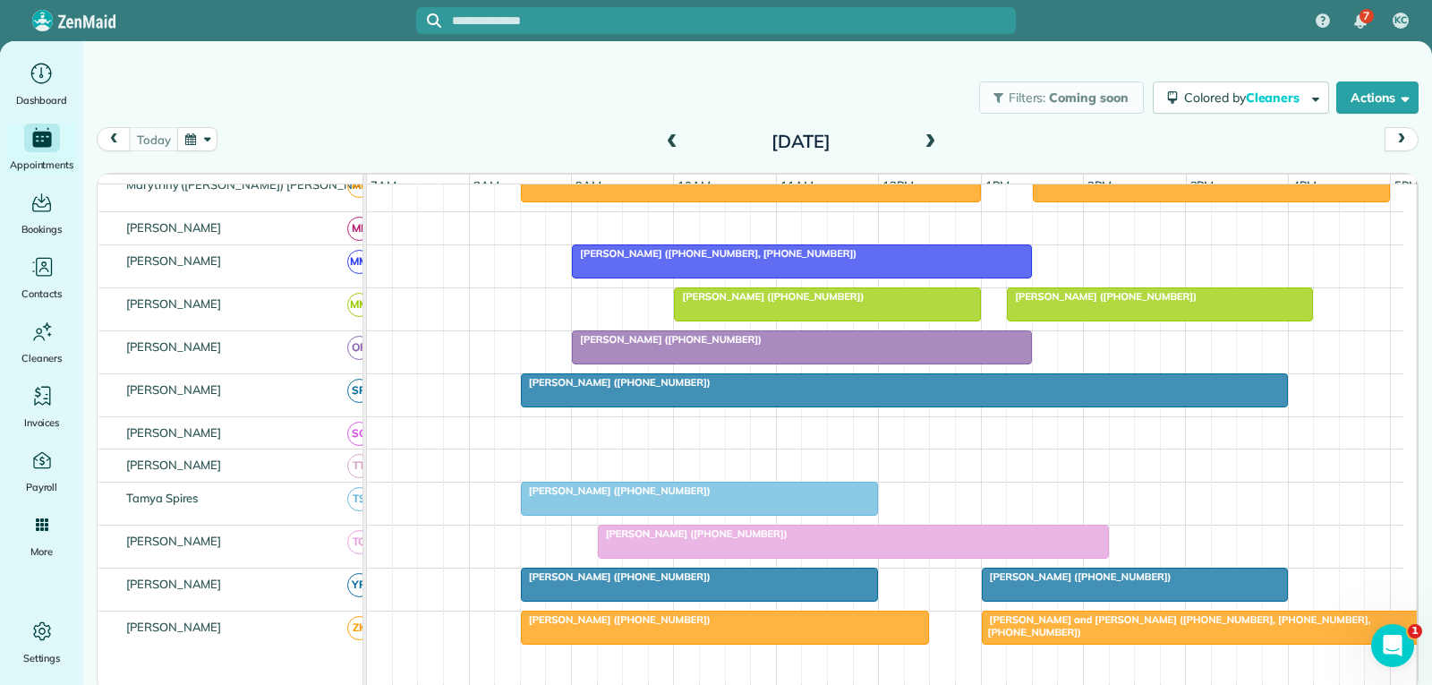
click at [769, 346] on div "[PERSON_NAME] ([PHONE_NUMBER])" at bounding box center [801, 339] width 449 height 13
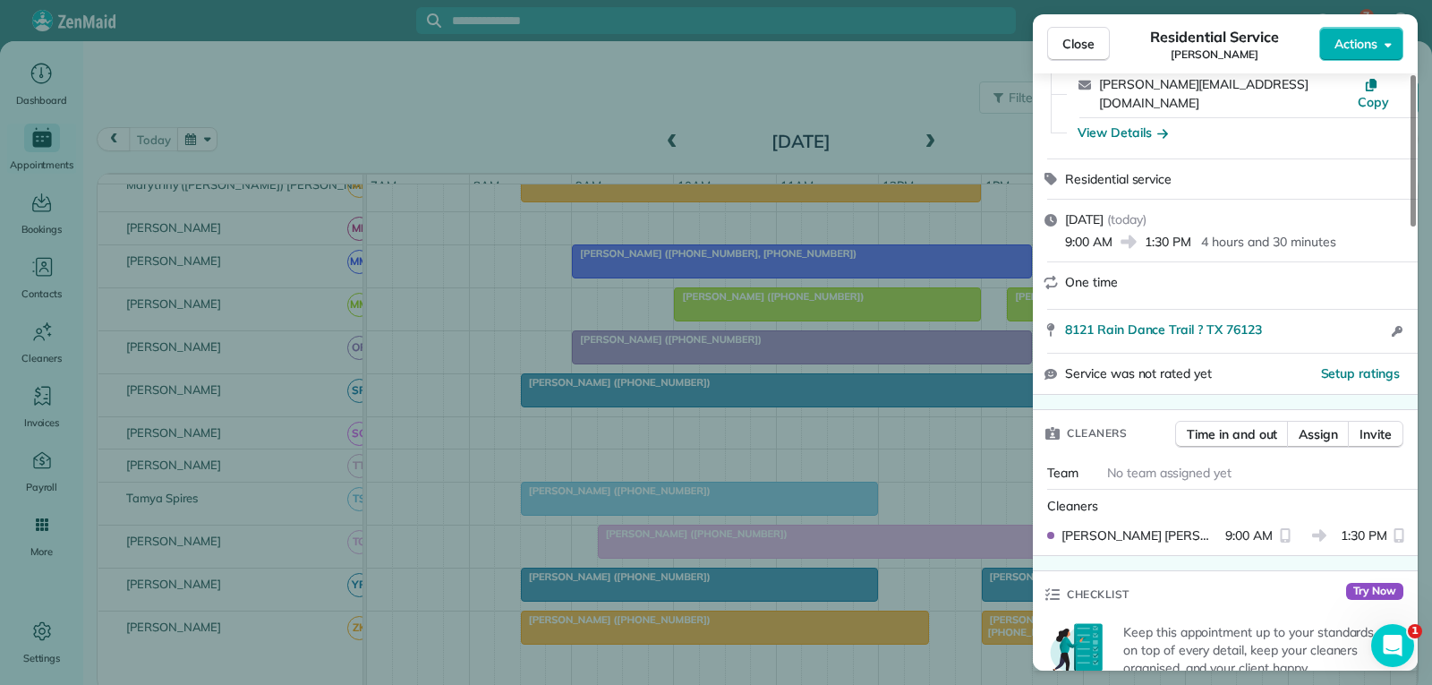
scroll to position [179, 0]
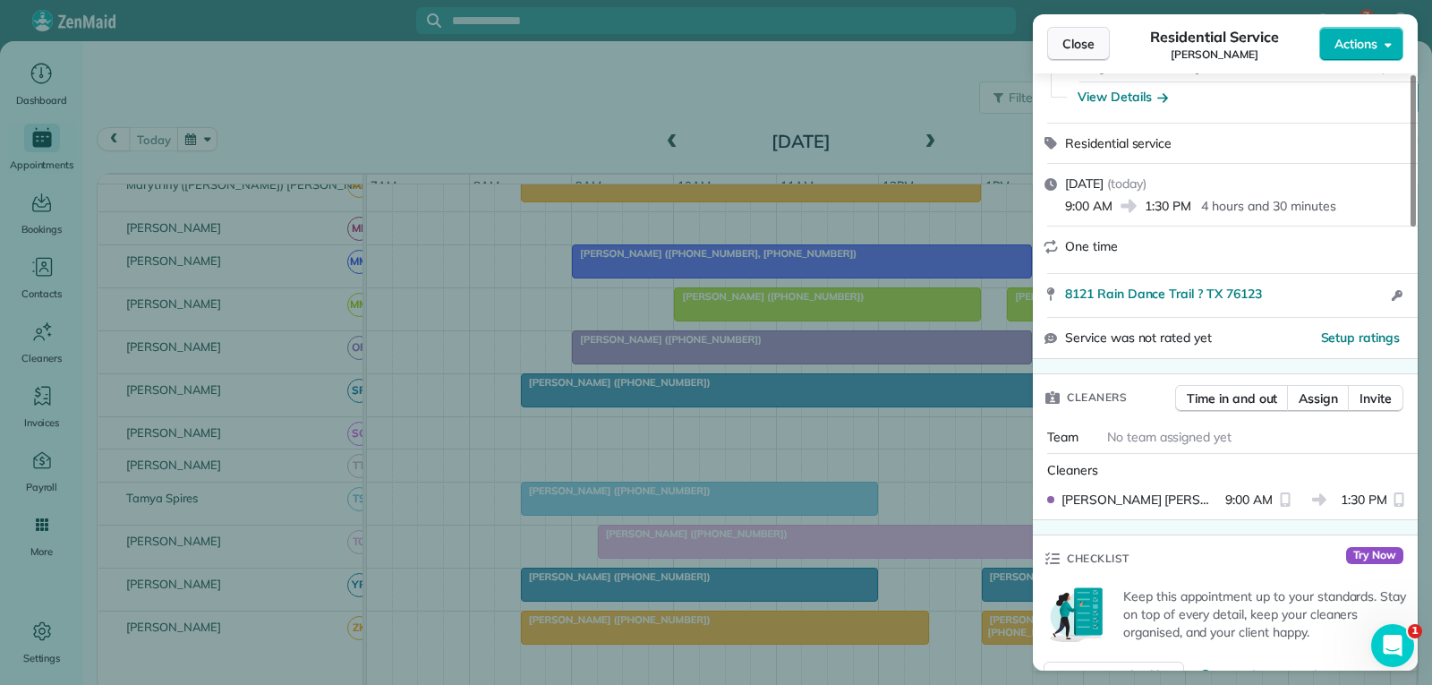
click at [1088, 41] on span "Close" at bounding box center [1079, 44] width 32 height 18
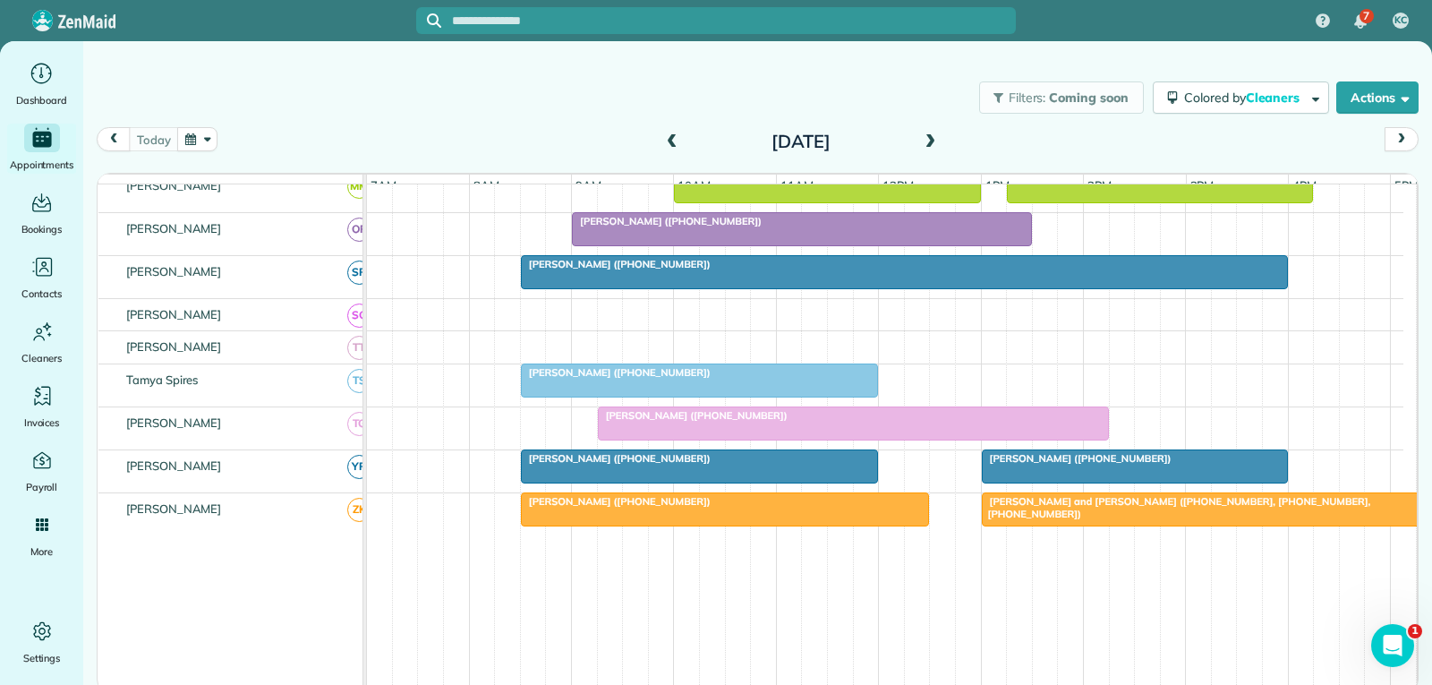
scroll to position [1119, 0]
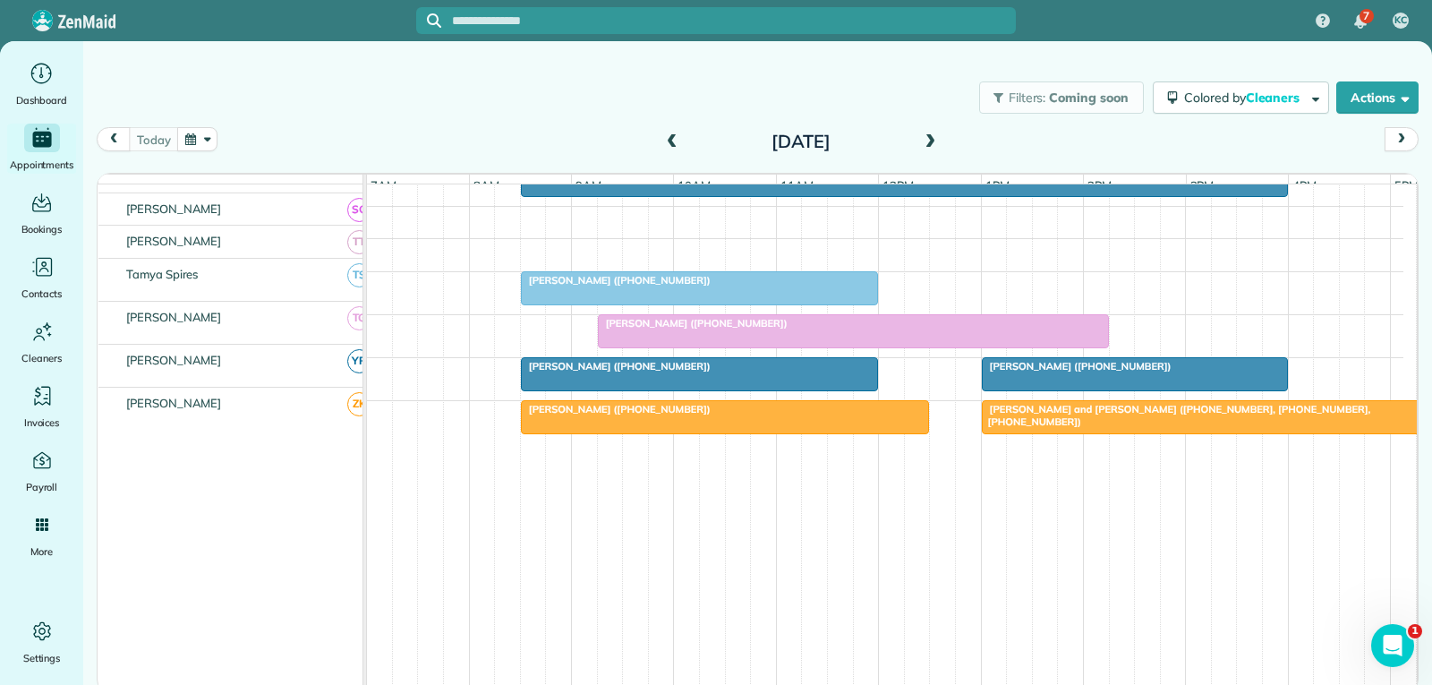
click at [832, 327] on div "[PERSON_NAME] ([PHONE_NUMBER])" at bounding box center [853, 323] width 500 height 13
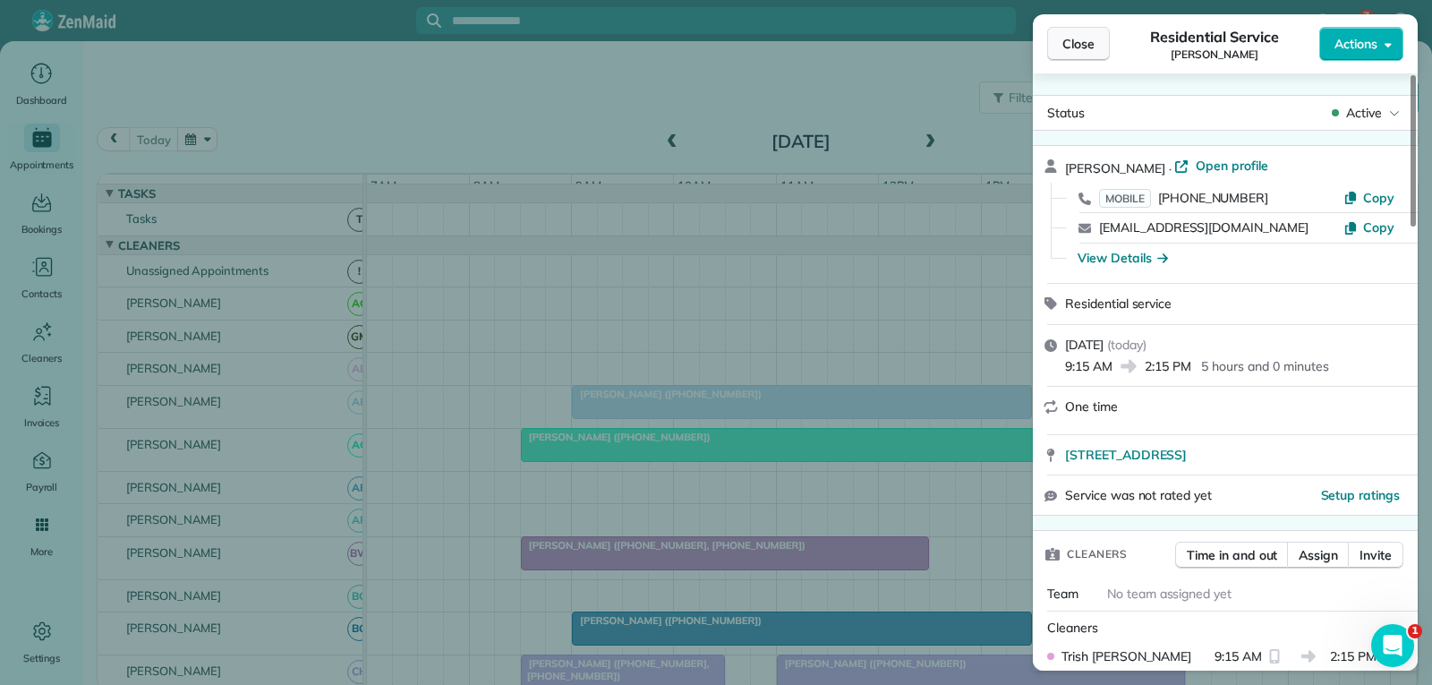
click at [1068, 40] on span "Close" at bounding box center [1079, 44] width 32 height 18
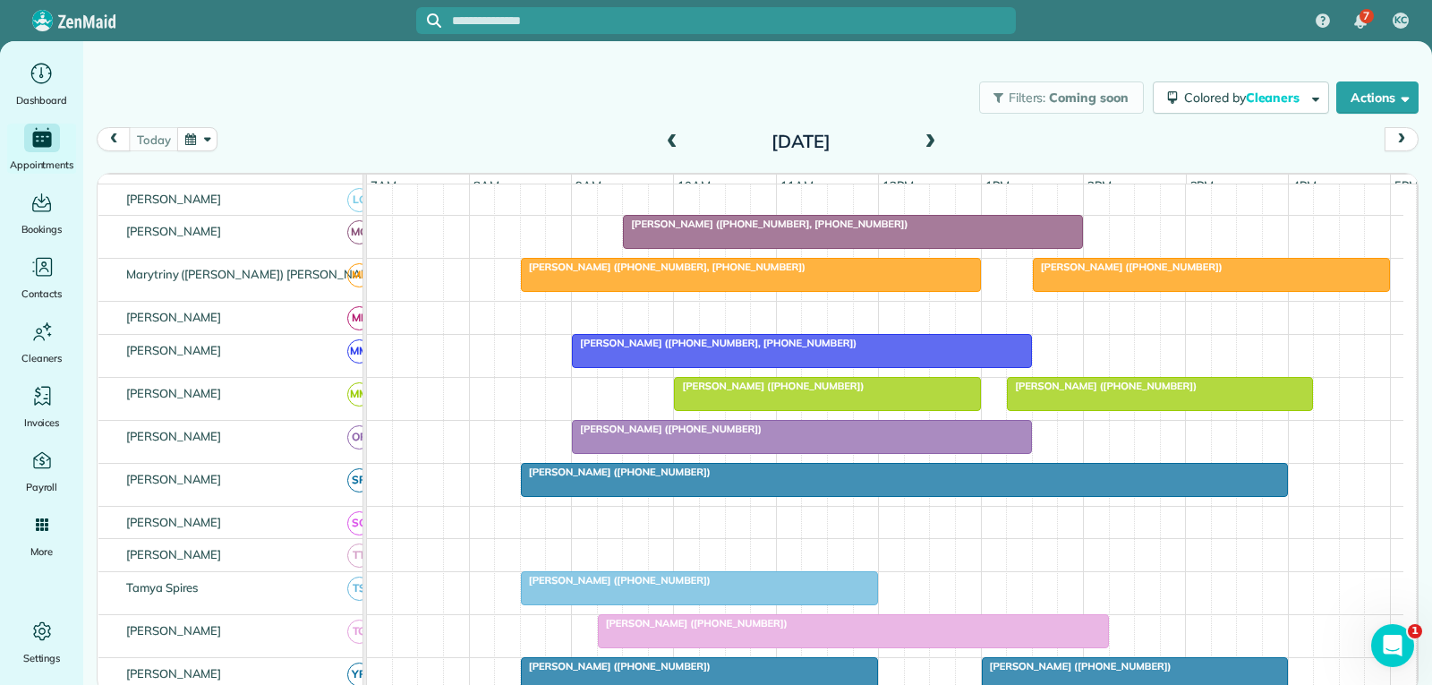
scroll to position [895, 0]
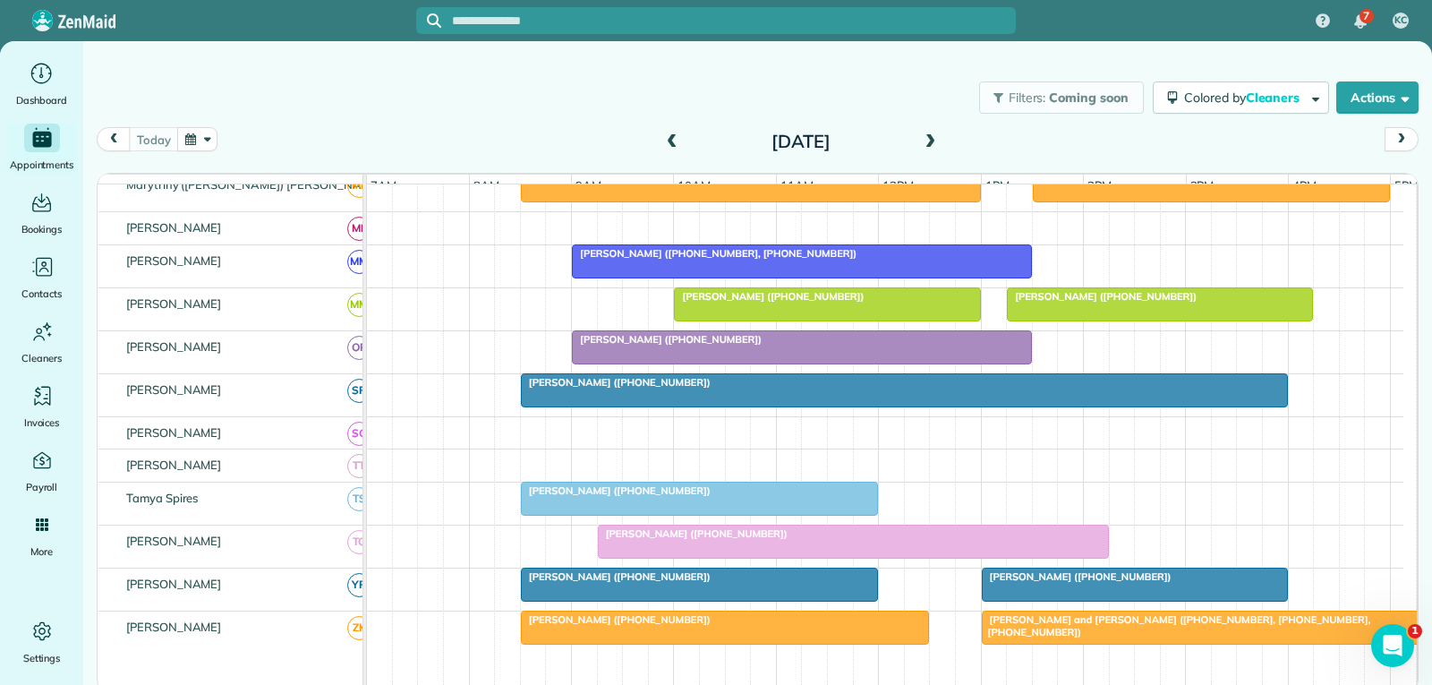
click at [764, 555] on div at bounding box center [853, 541] width 509 height 32
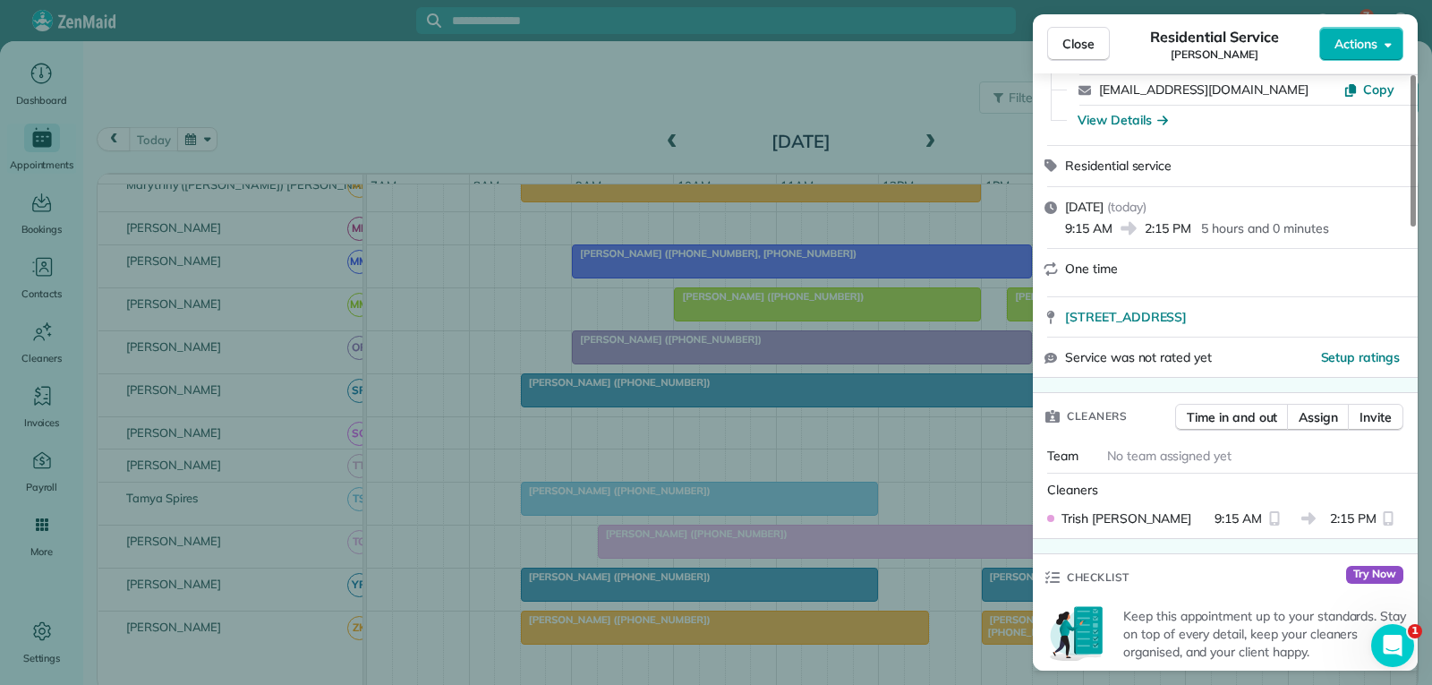
scroll to position [179, 0]
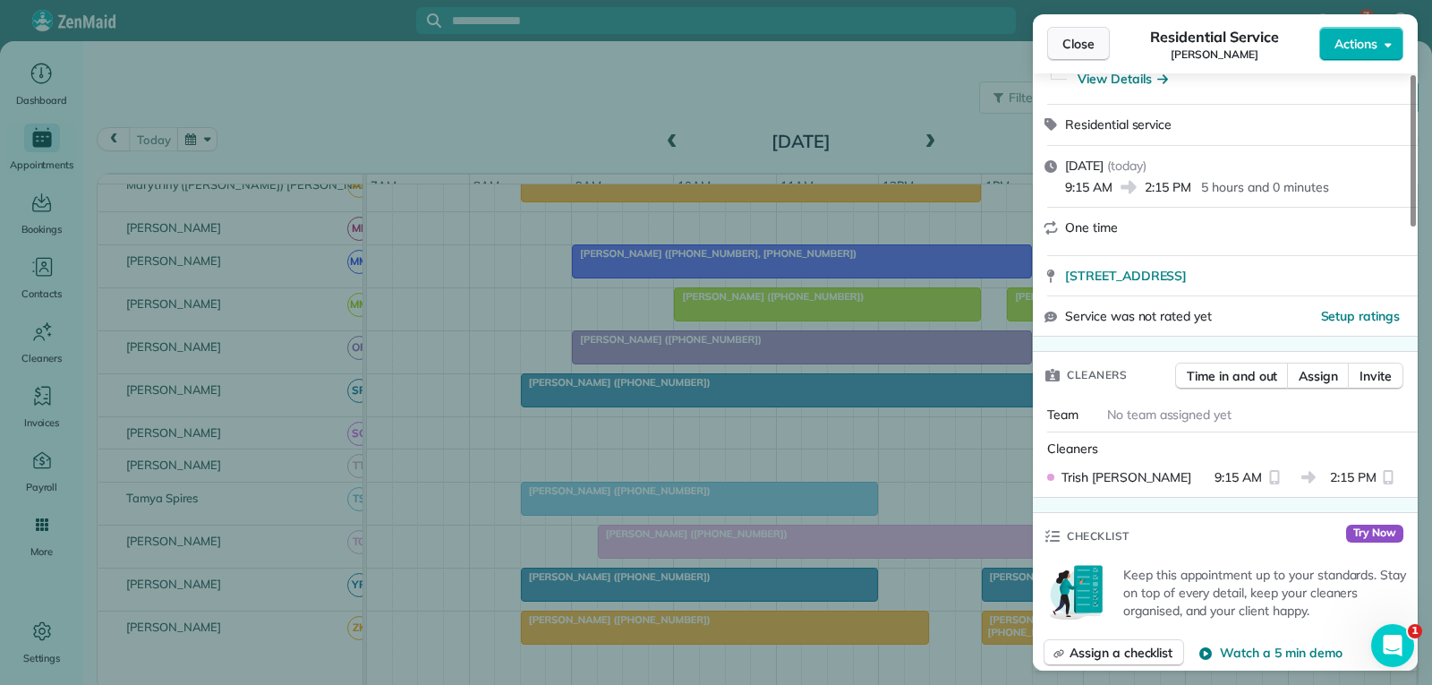
click at [1067, 44] on span "Close" at bounding box center [1079, 44] width 32 height 18
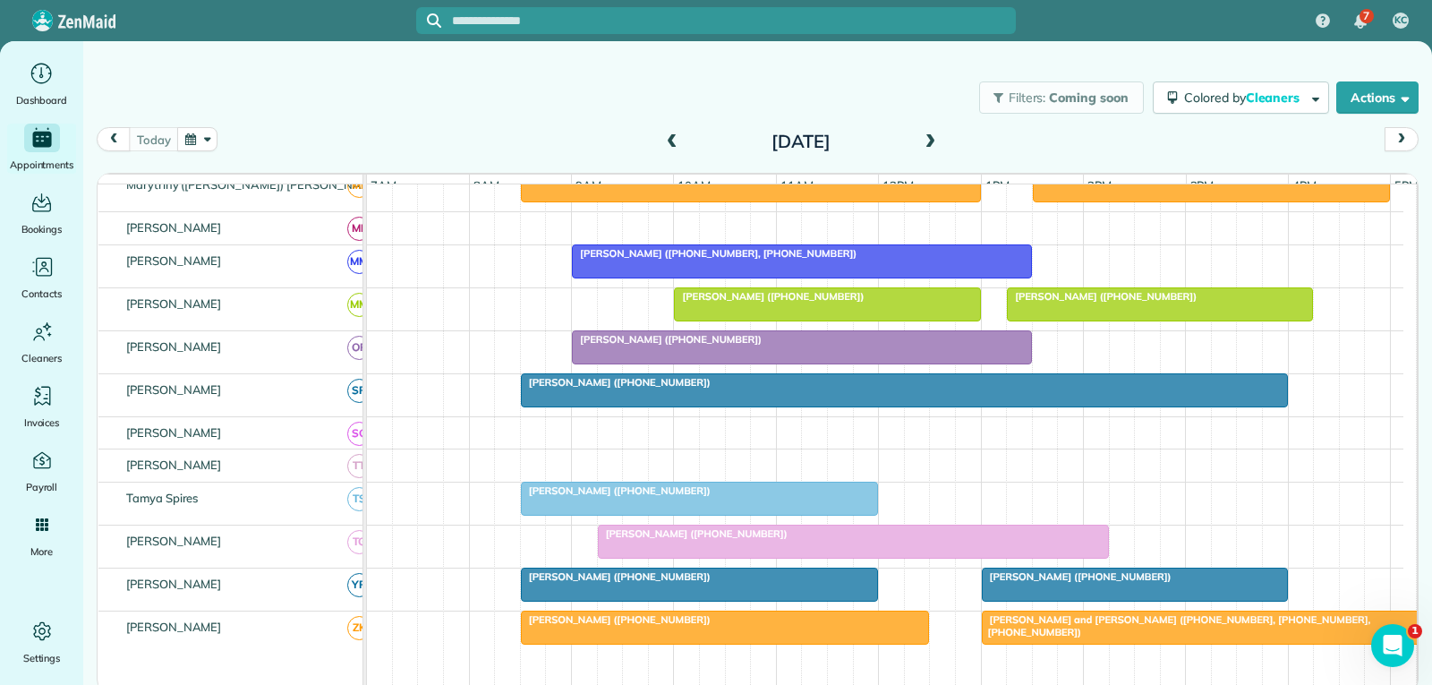
scroll to position [1119, 0]
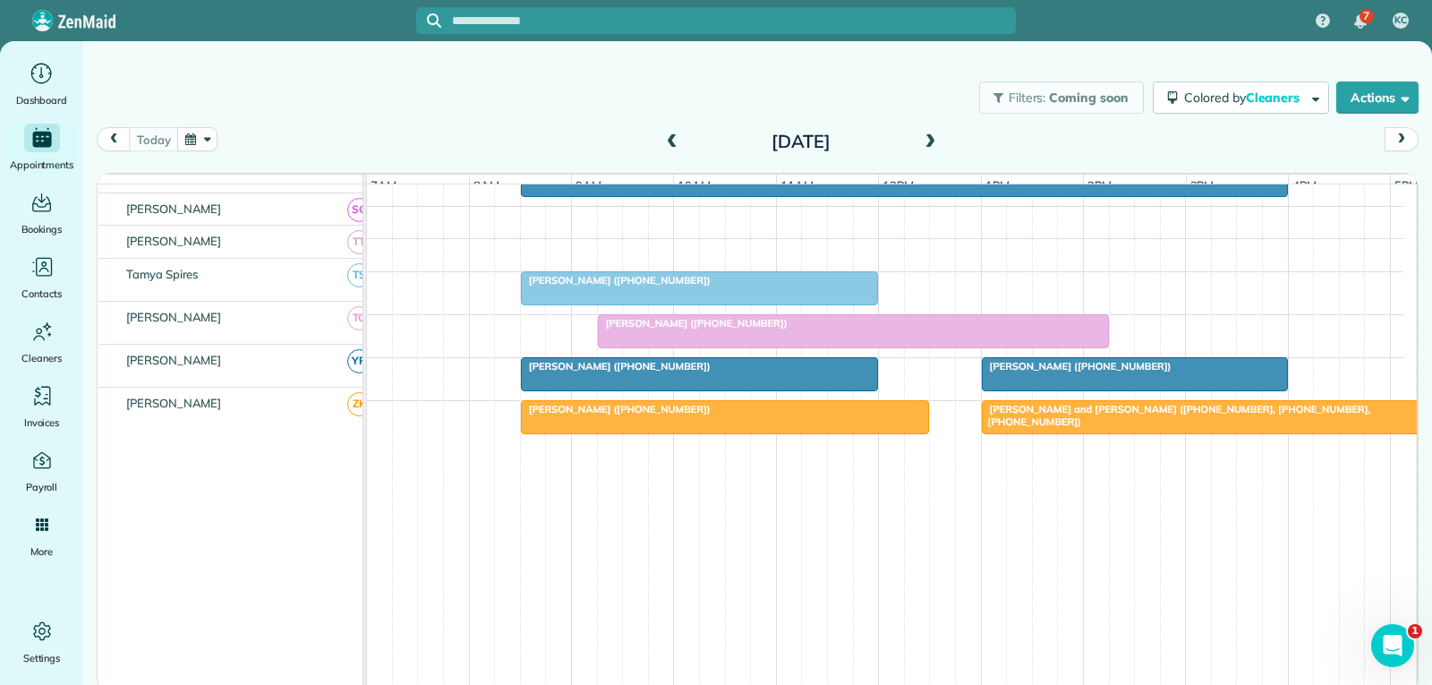
click at [892, 329] on div "[PERSON_NAME] ([PHONE_NUMBER])" at bounding box center [853, 323] width 500 height 13
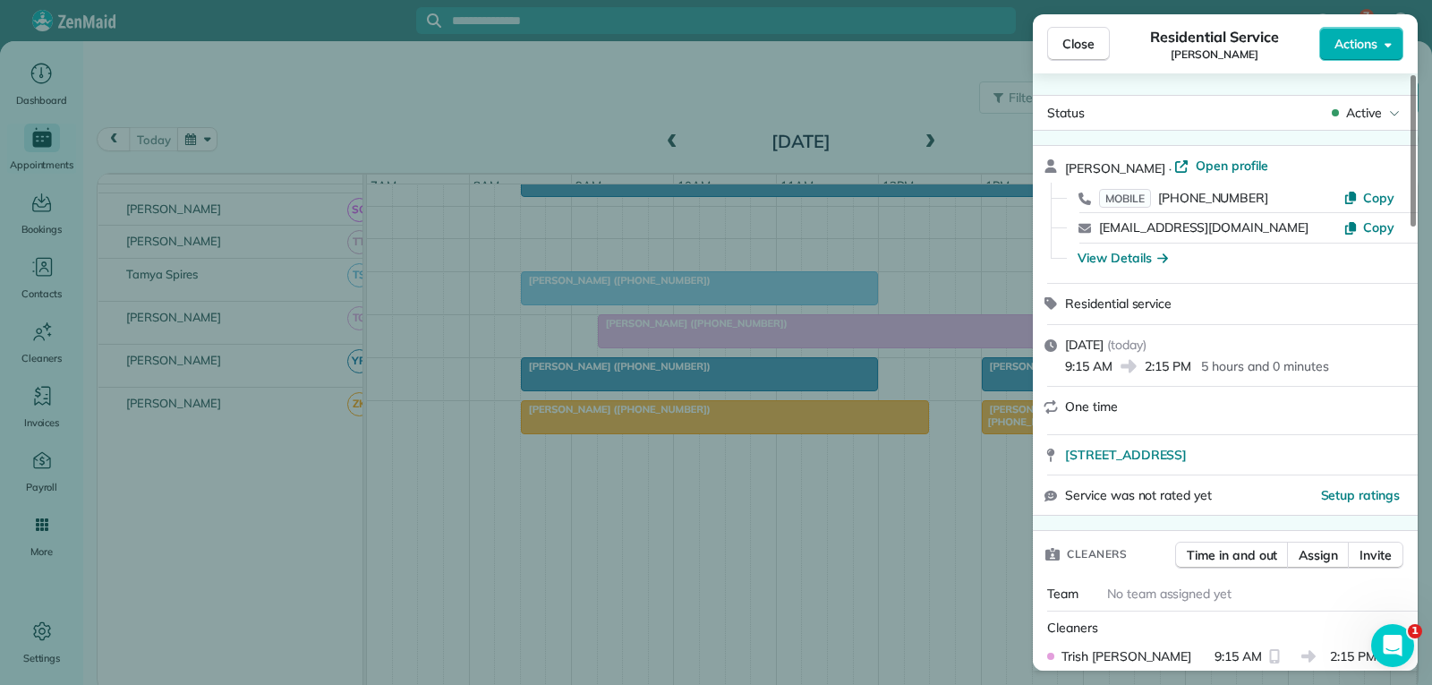
scroll to position [179, 0]
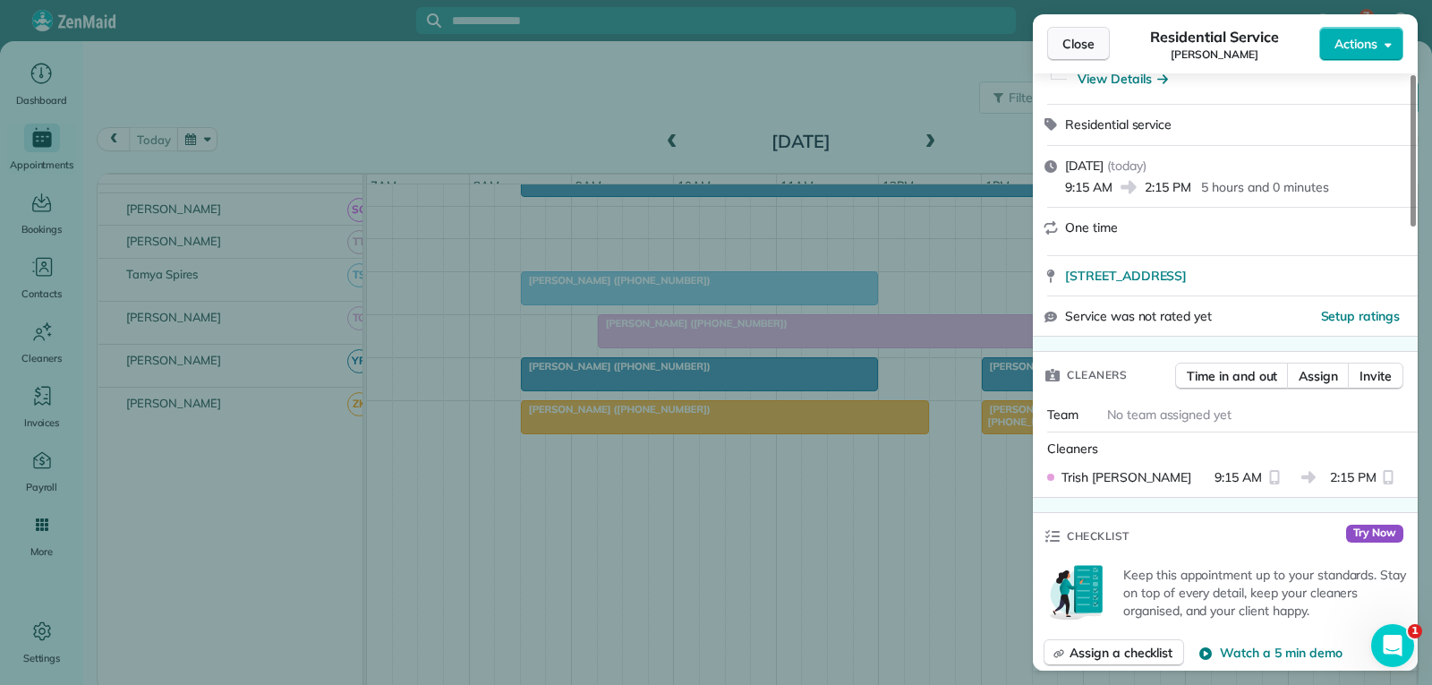
click at [1077, 38] on span "Close" at bounding box center [1079, 44] width 32 height 18
